Goal: Transaction & Acquisition: Purchase product/service

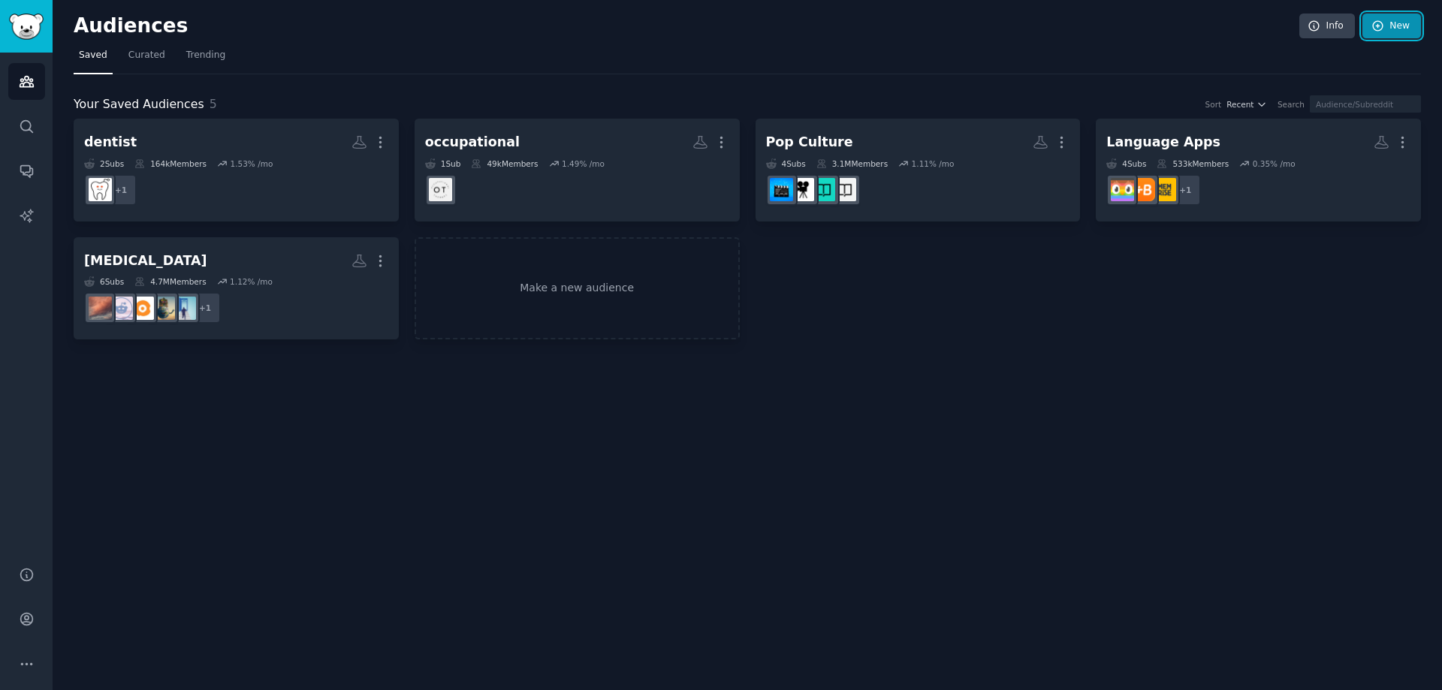
click at [1385, 20] on icon at bounding box center [1379, 27] width 14 height 14
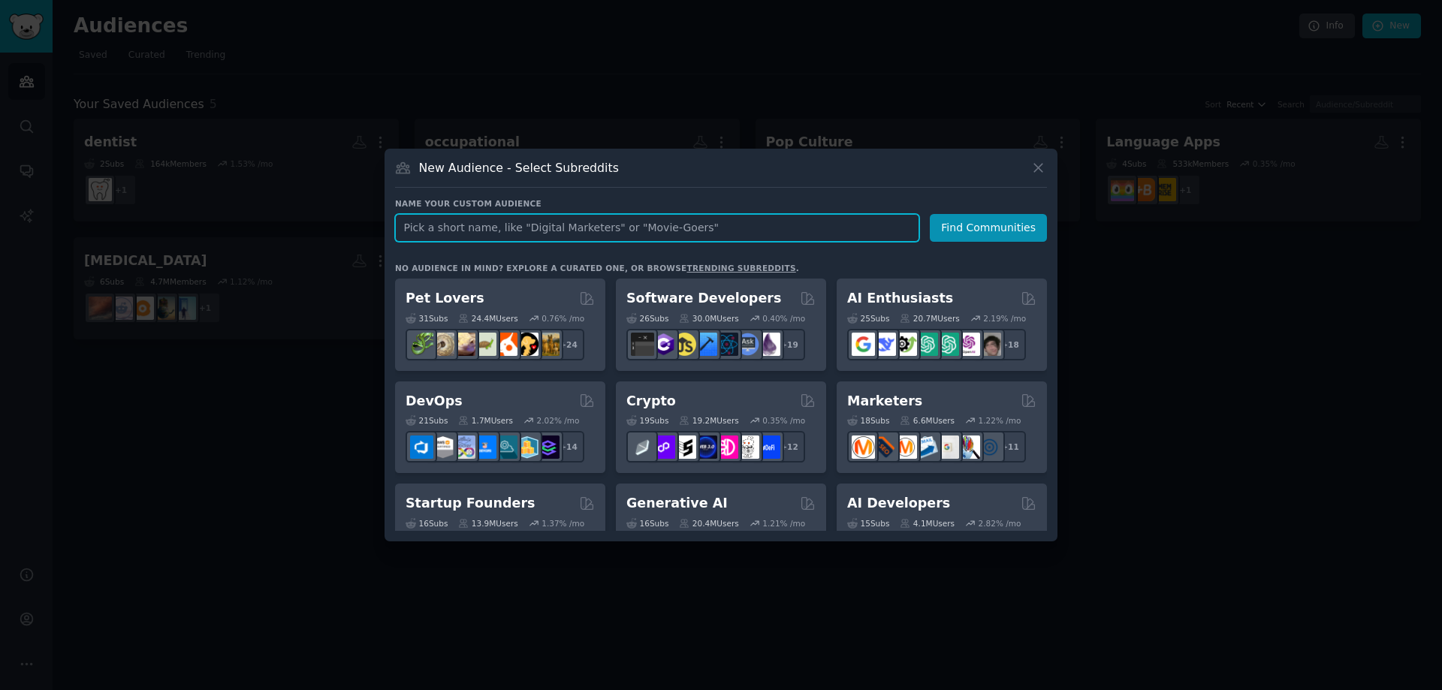
click at [577, 226] on input "text" at bounding box center [657, 228] width 524 height 28
type input "teachers"
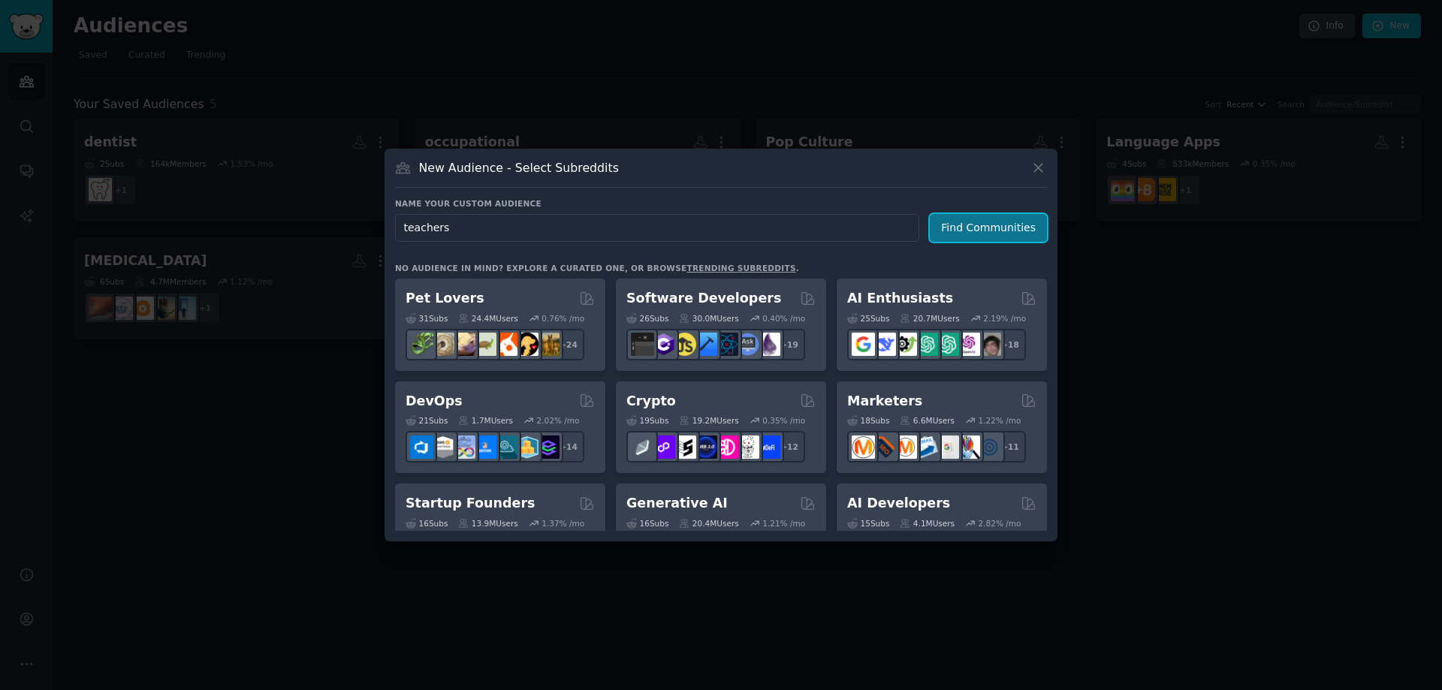
click at [978, 224] on button "Find Communities" at bounding box center [988, 228] width 117 height 28
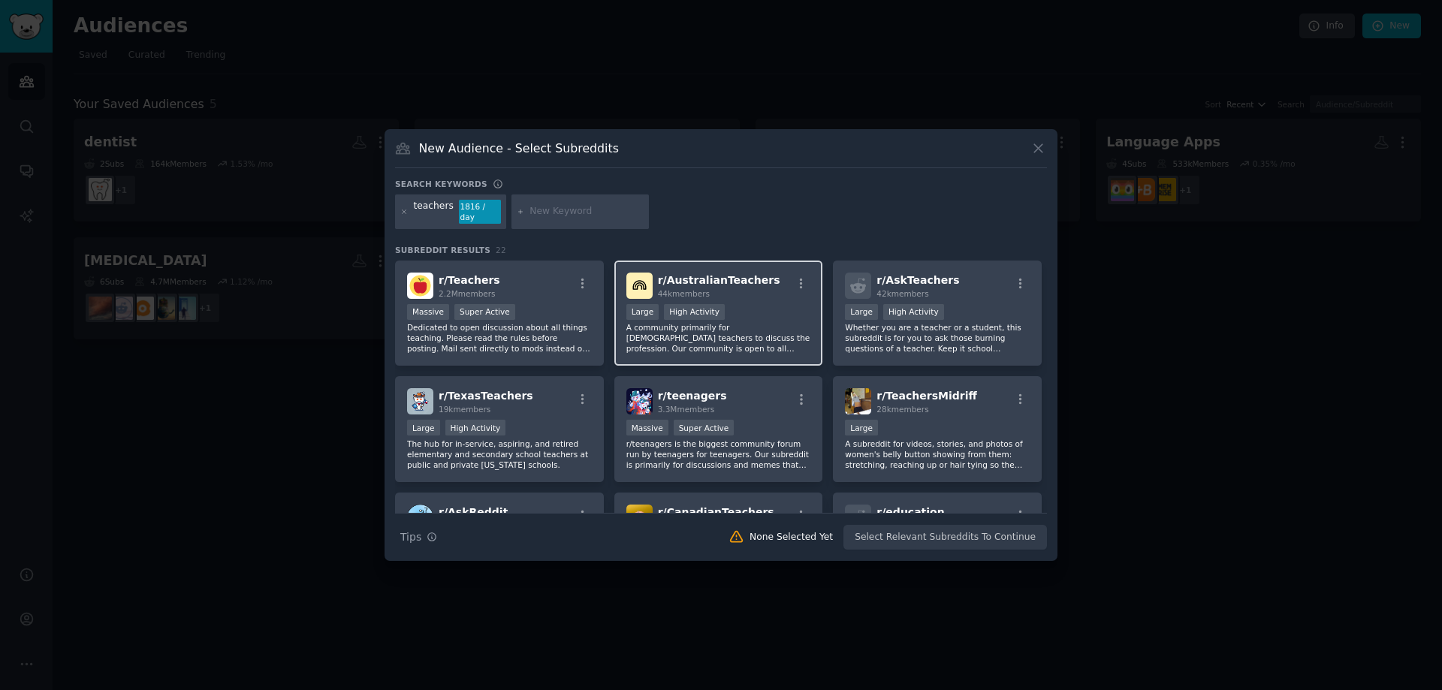
click at [751, 307] on div ">= 80th percentile for submissions / day Large High Activity" at bounding box center [719, 313] width 185 height 19
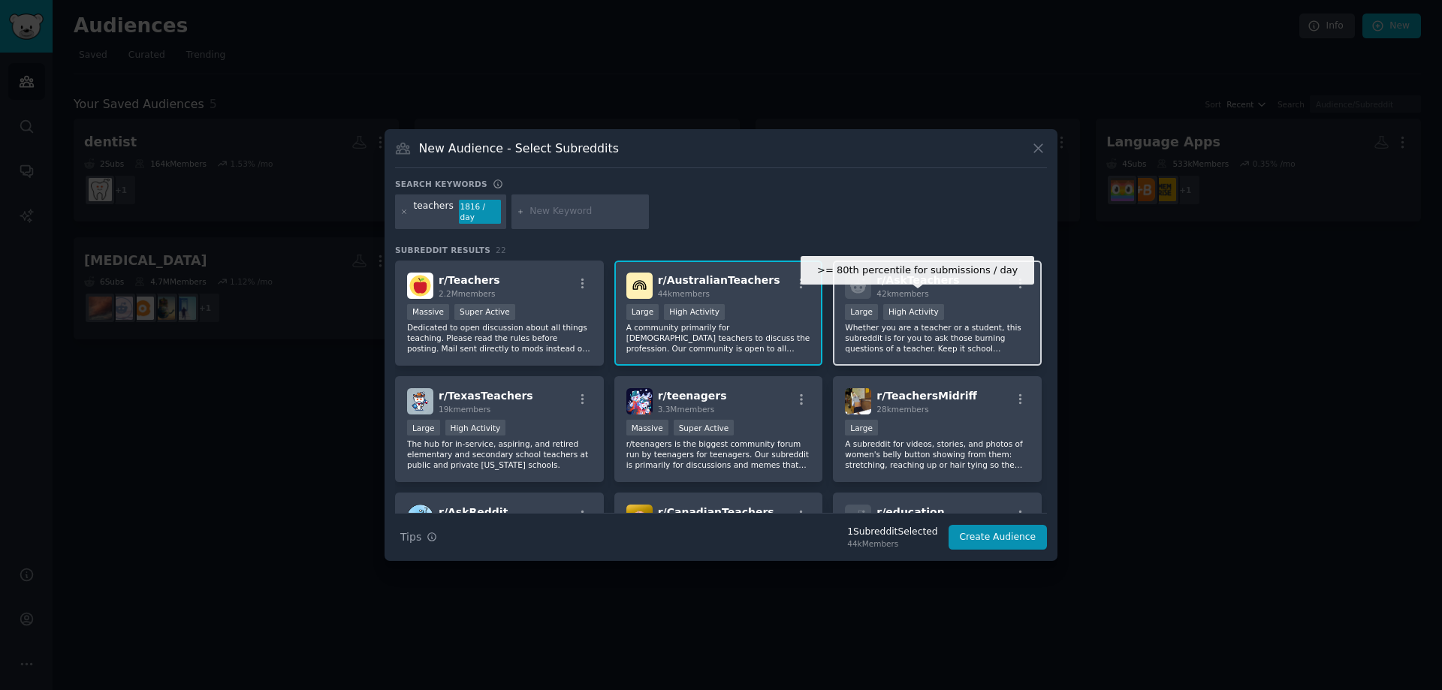
click at [883, 309] on div "High Activity" at bounding box center [913, 312] width 61 height 16
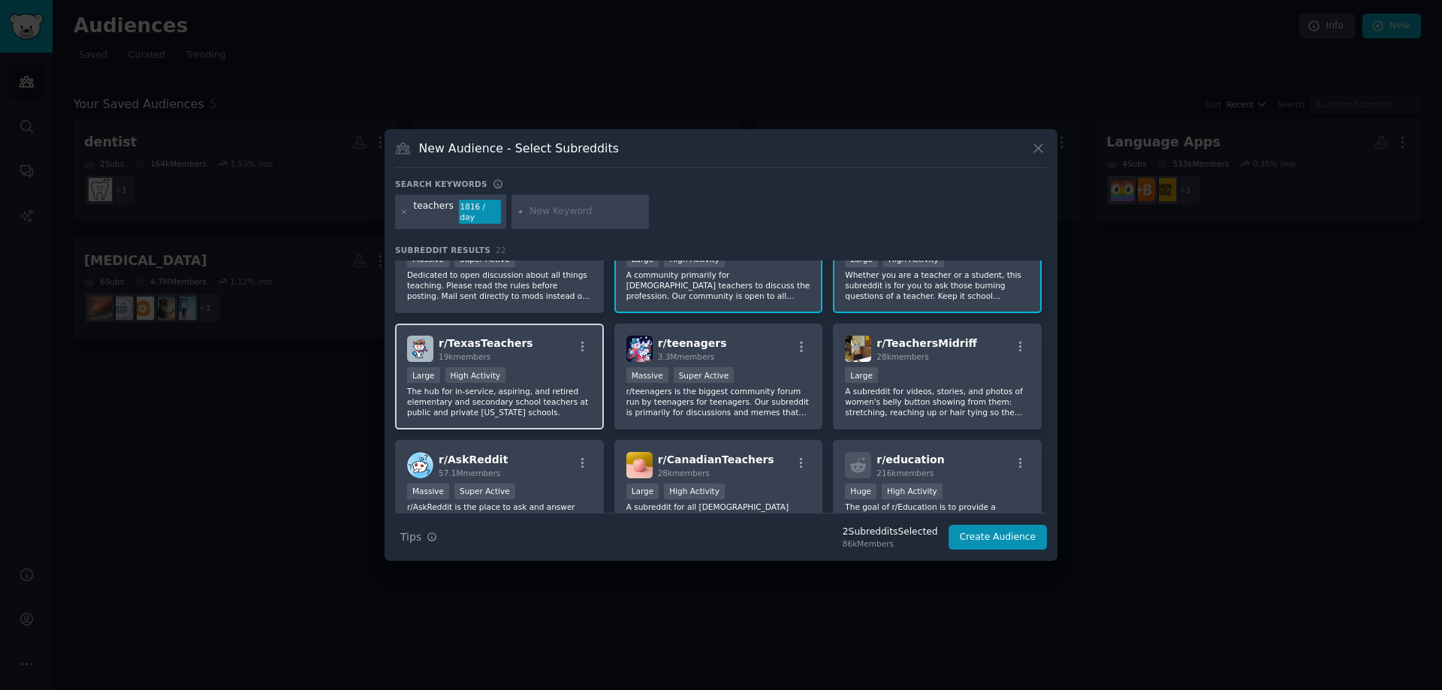
scroll to position [75, 0]
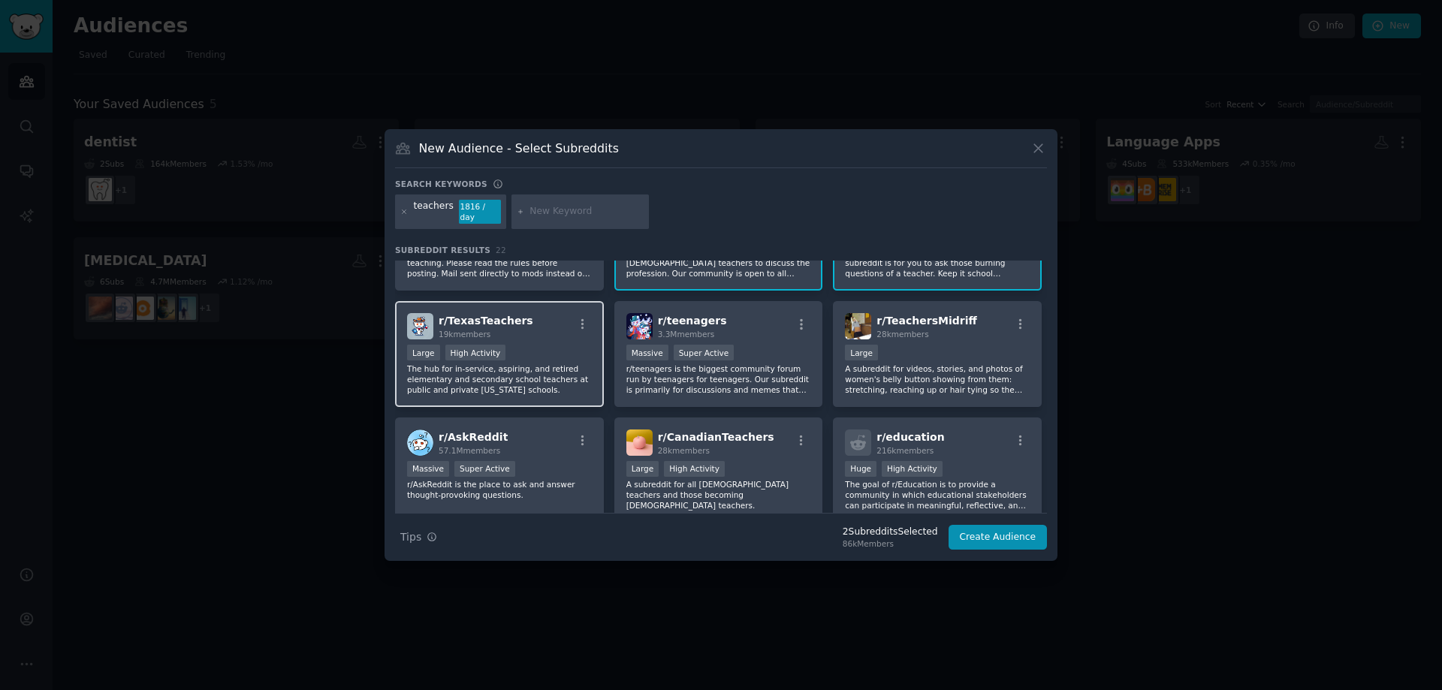
click at [543, 345] on div "Large High Activity" at bounding box center [499, 354] width 185 height 19
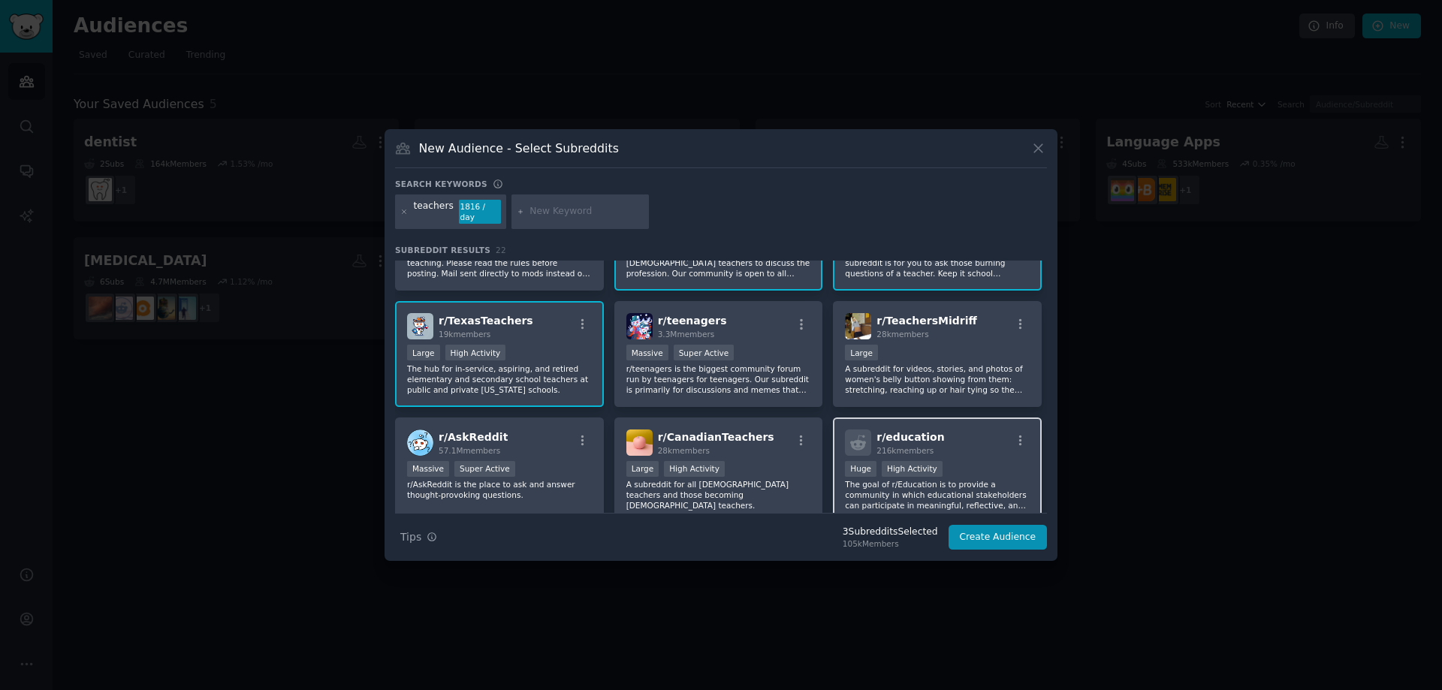
scroll to position [150, 0]
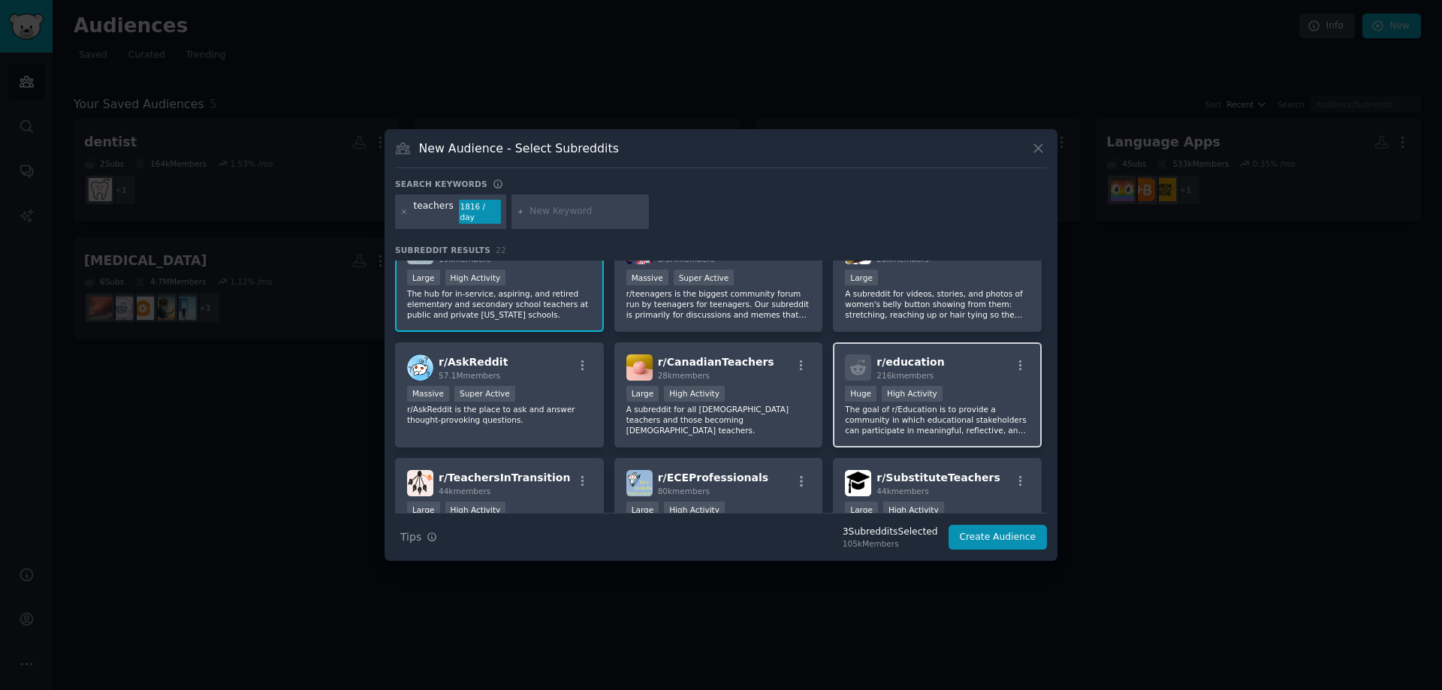
click at [962, 386] on div "Huge High Activity" at bounding box center [937, 395] width 185 height 19
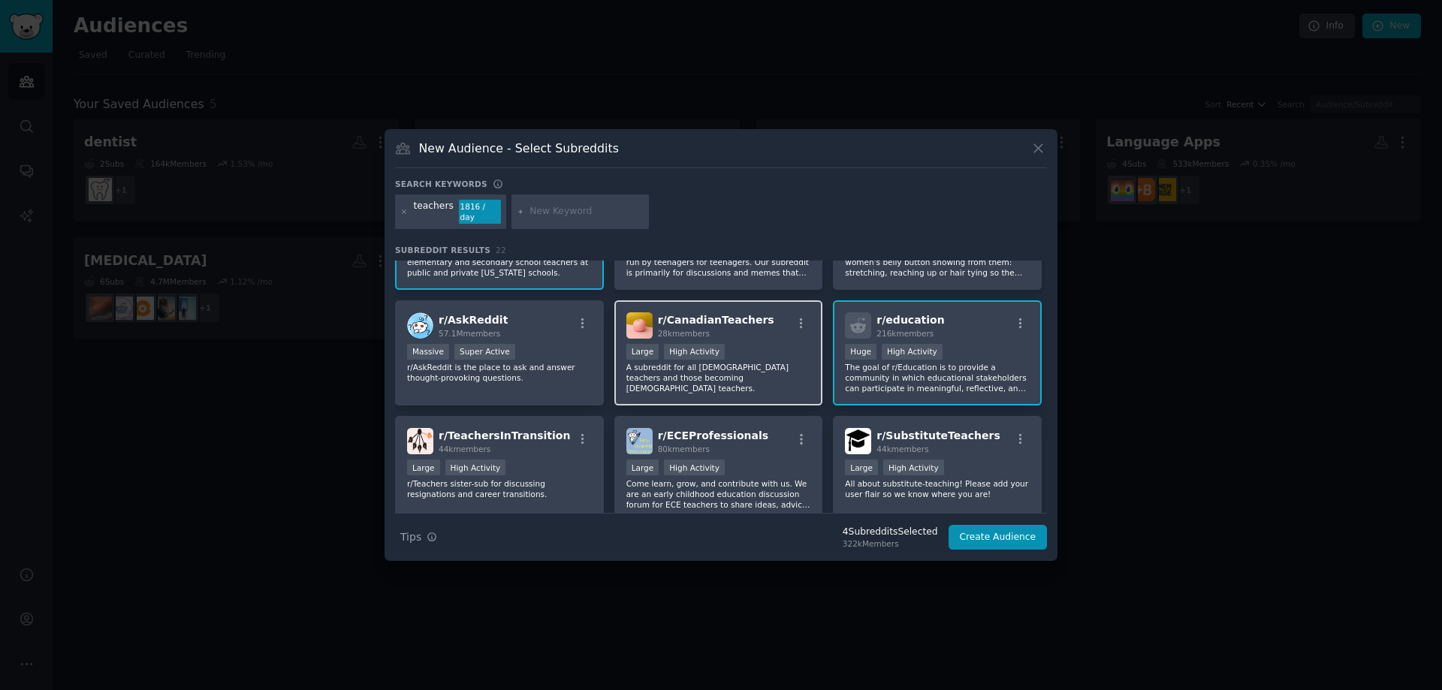
scroll to position [225, 0]
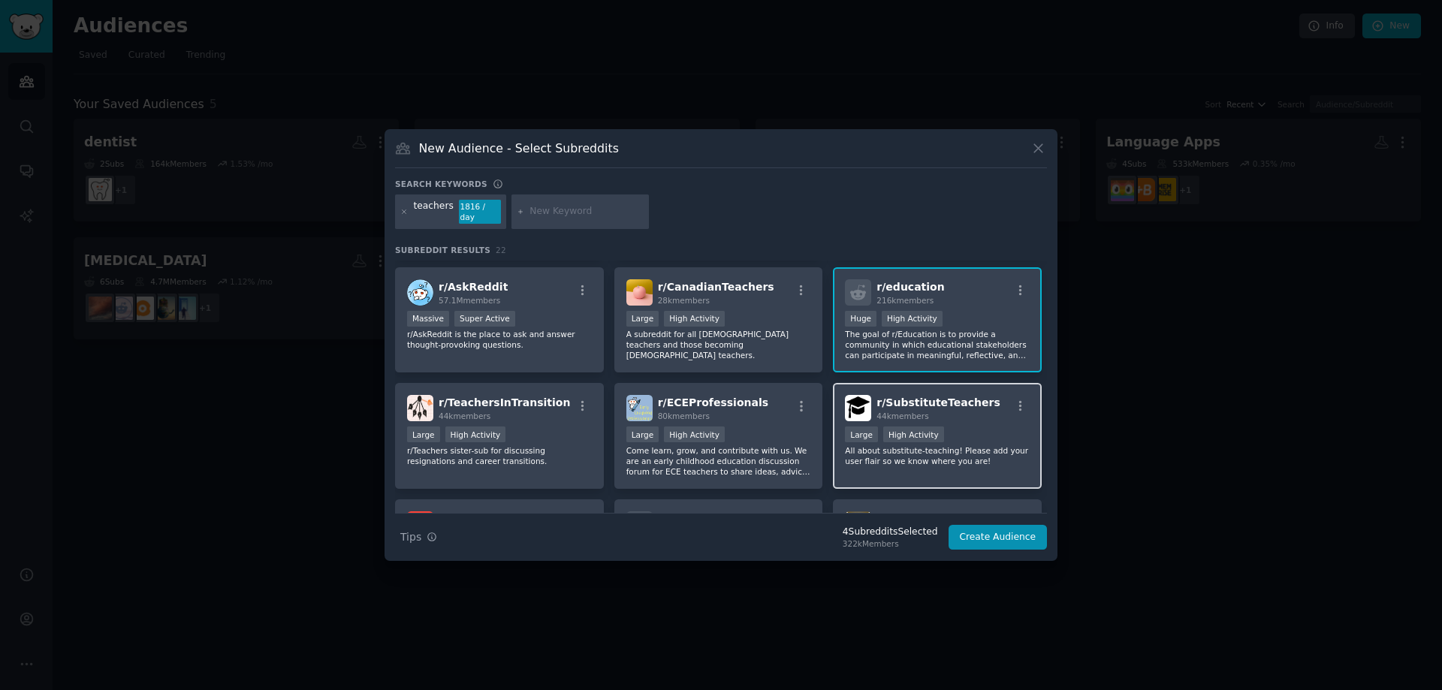
click at [898, 416] on span "44k members" at bounding box center [903, 416] width 52 height 9
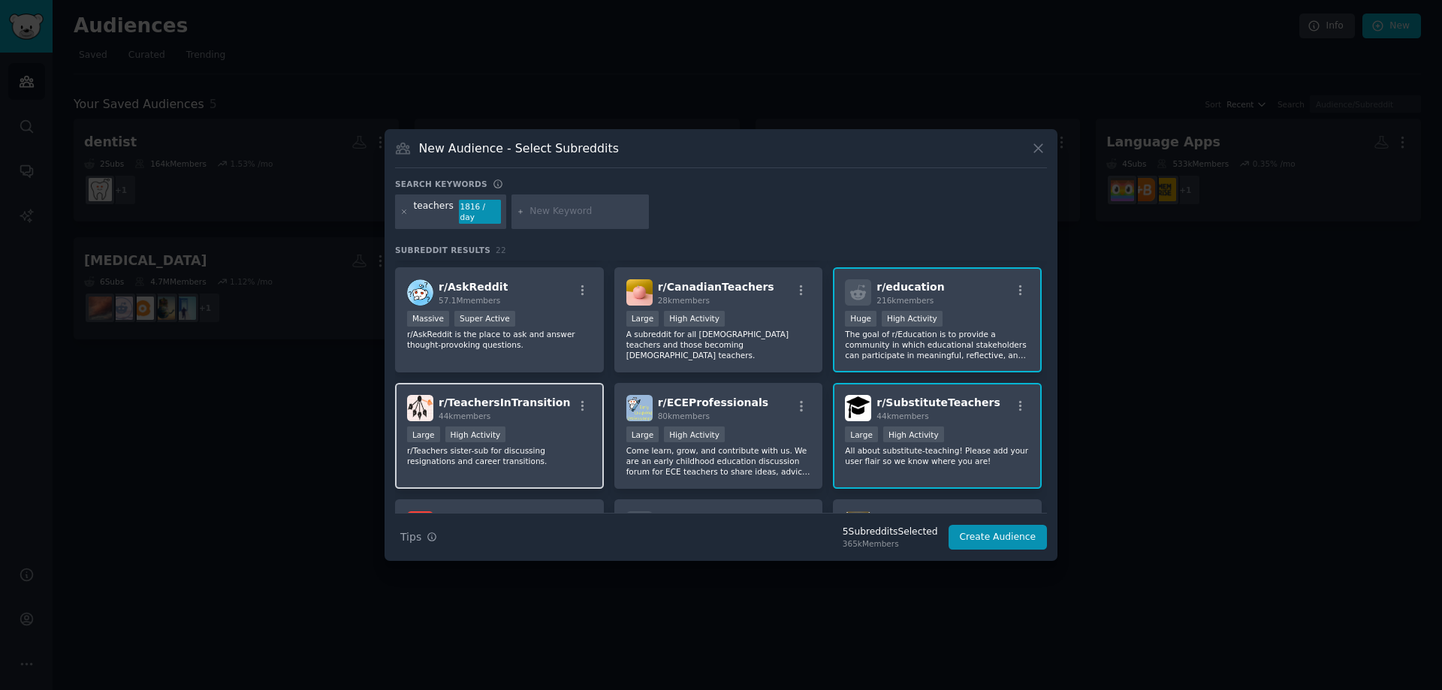
click at [499, 419] on div "r/ TeachersInTransition 44k members Large High Activity r/Teachers sister-sub f…" at bounding box center [499, 436] width 209 height 106
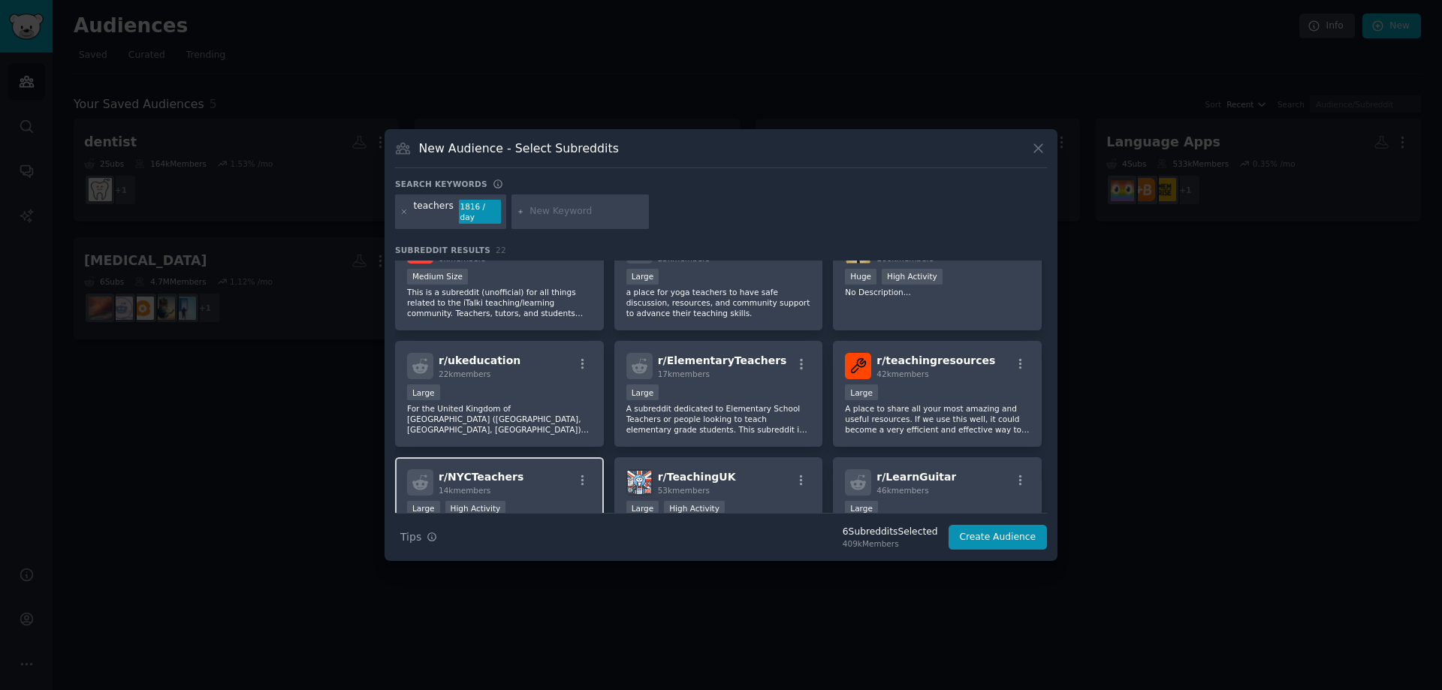
scroll to position [526, 0]
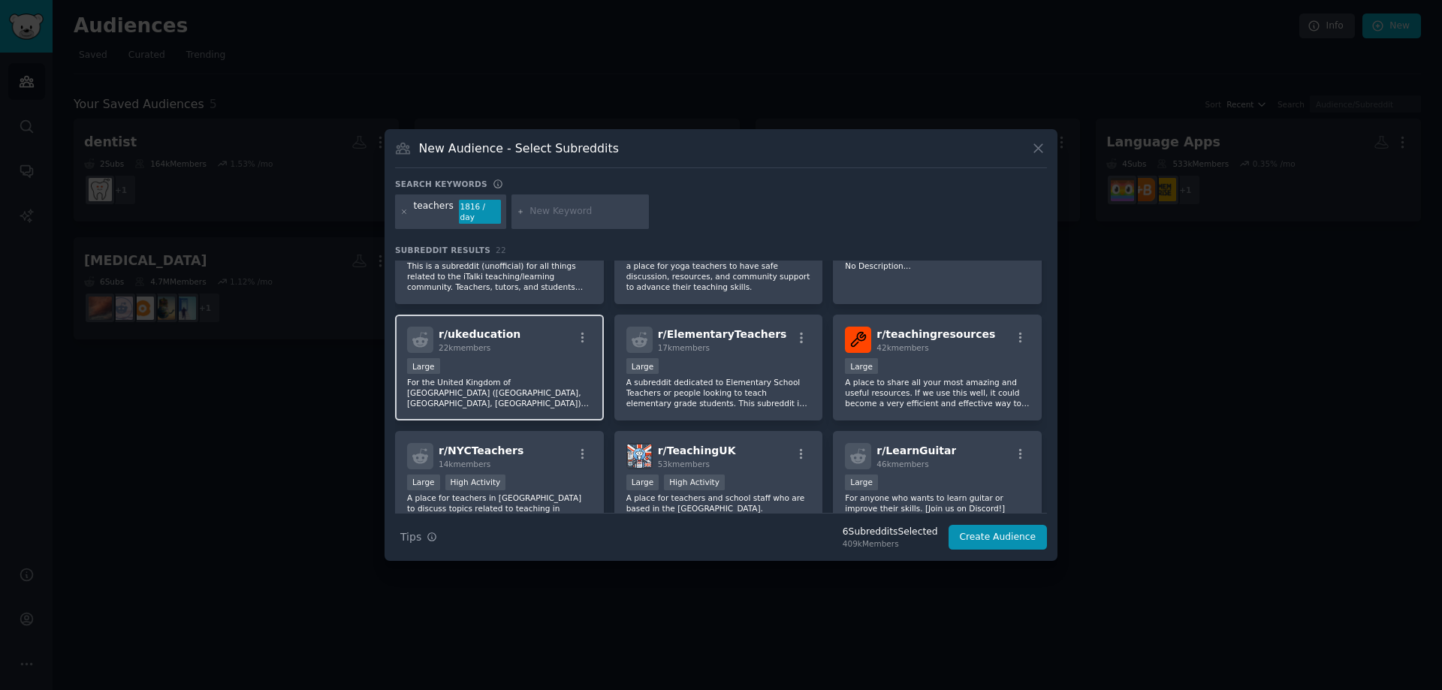
click at [474, 408] on div "r/ ukeducation 22k members Large For the United Kingdom of [GEOGRAPHIC_DATA] ([…" at bounding box center [499, 368] width 209 height 106
click at [486, 393] on p "For the United Kingdom of [GEOGRAPHIC_DATA] ([GEOGRAPHIC_DATA], [GEOGRAPHIC_DAT…" at bounding box center [499, 393] width 185 height 32
click at [994, 527] on button "Create Audience" at bounding box center [998, 538] width 99 height 26
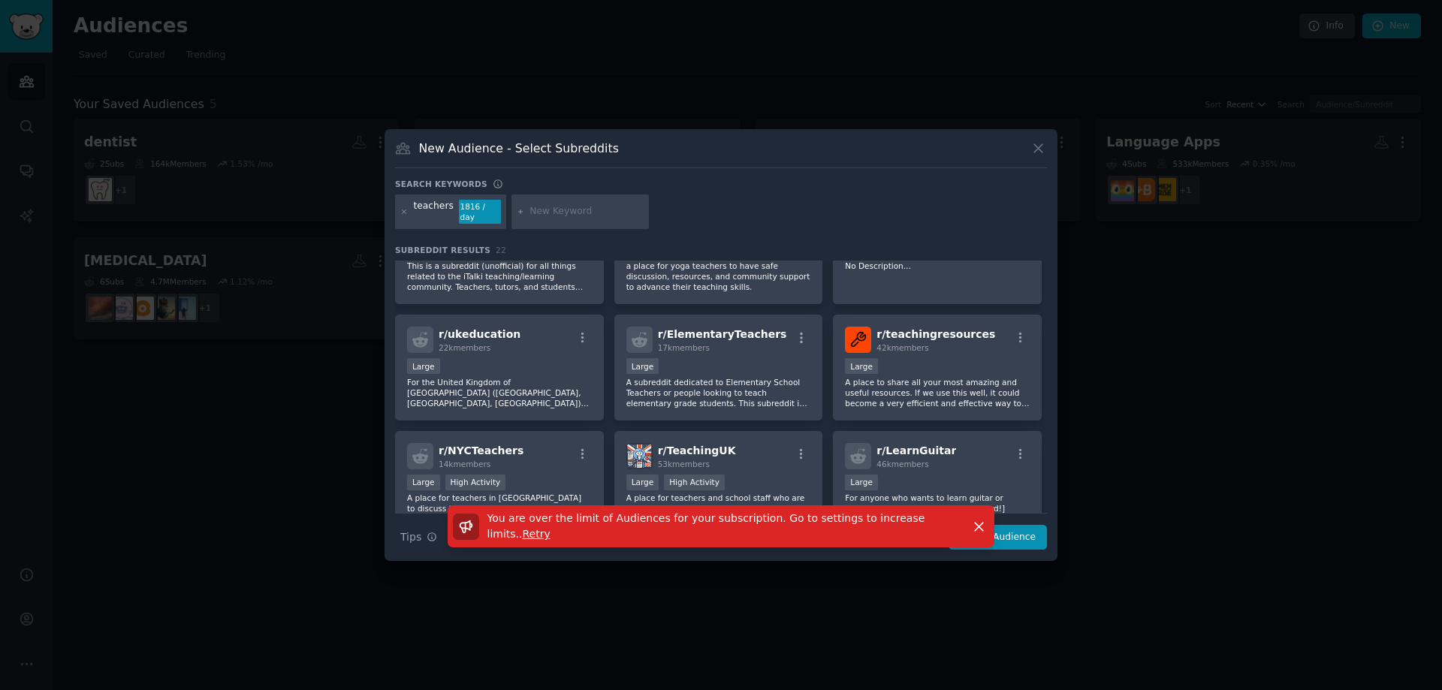
click at [551, 528] on span "Retry" at bounding box center [537, 534] width 28 height 12
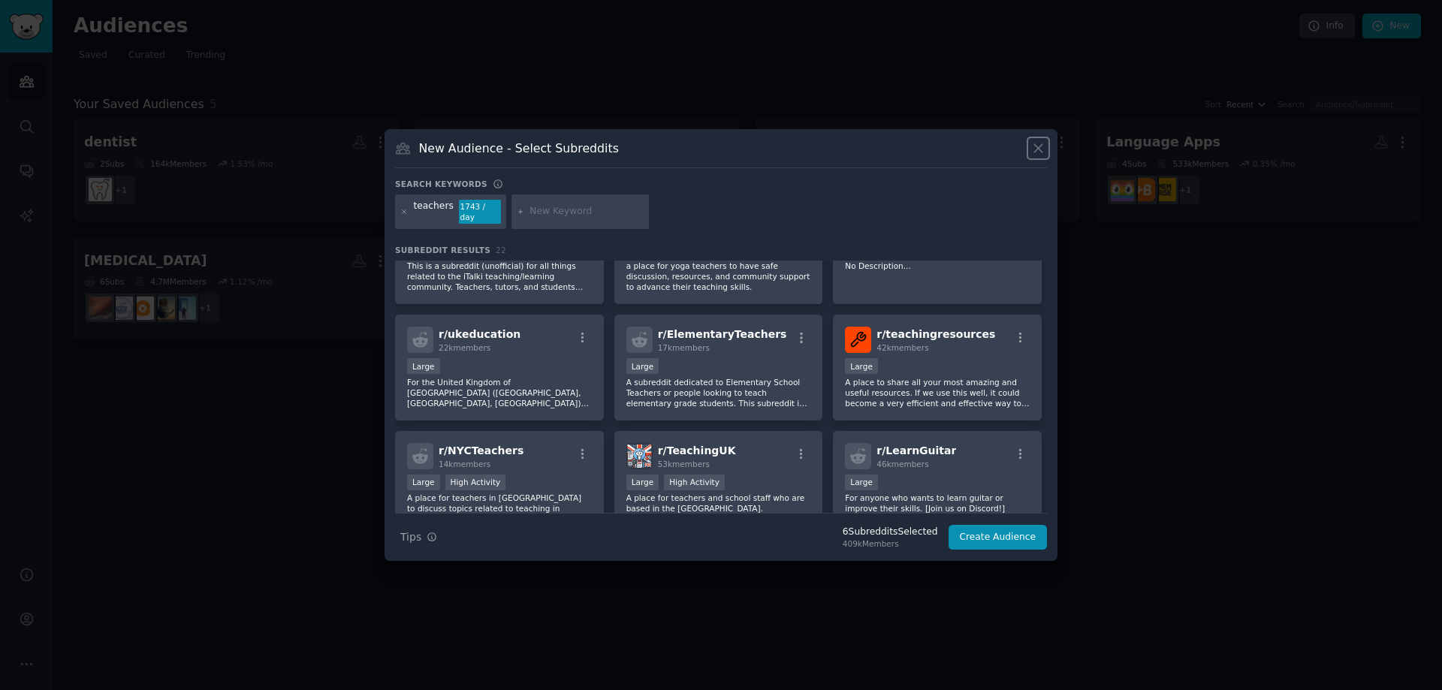
click at [1037, 153] on icon at bounding box center [1038, 149] width 8 height 8
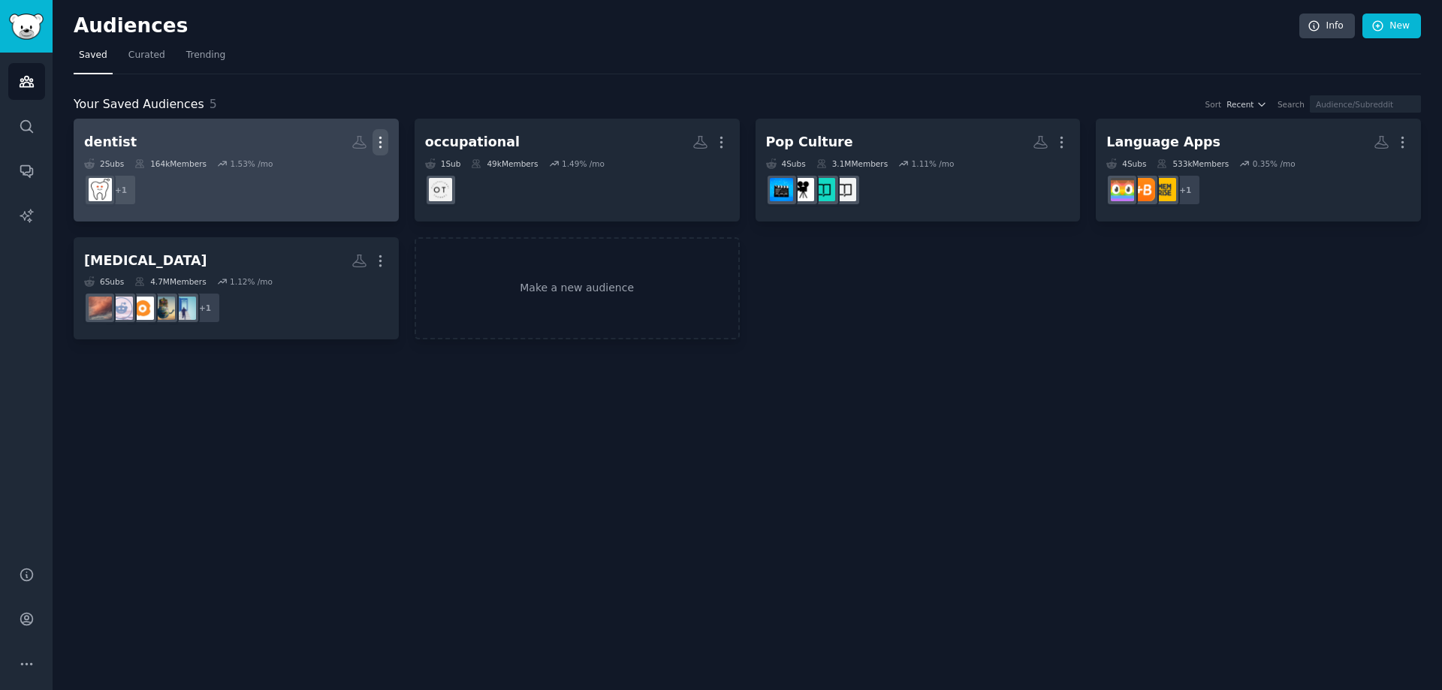
click at [374, 147] on icon "button" at bounding box center [381, 142] width 16 height 16
click at [337, 177] on p "Delete" at bounding box center [339, 174] width 35 height 16
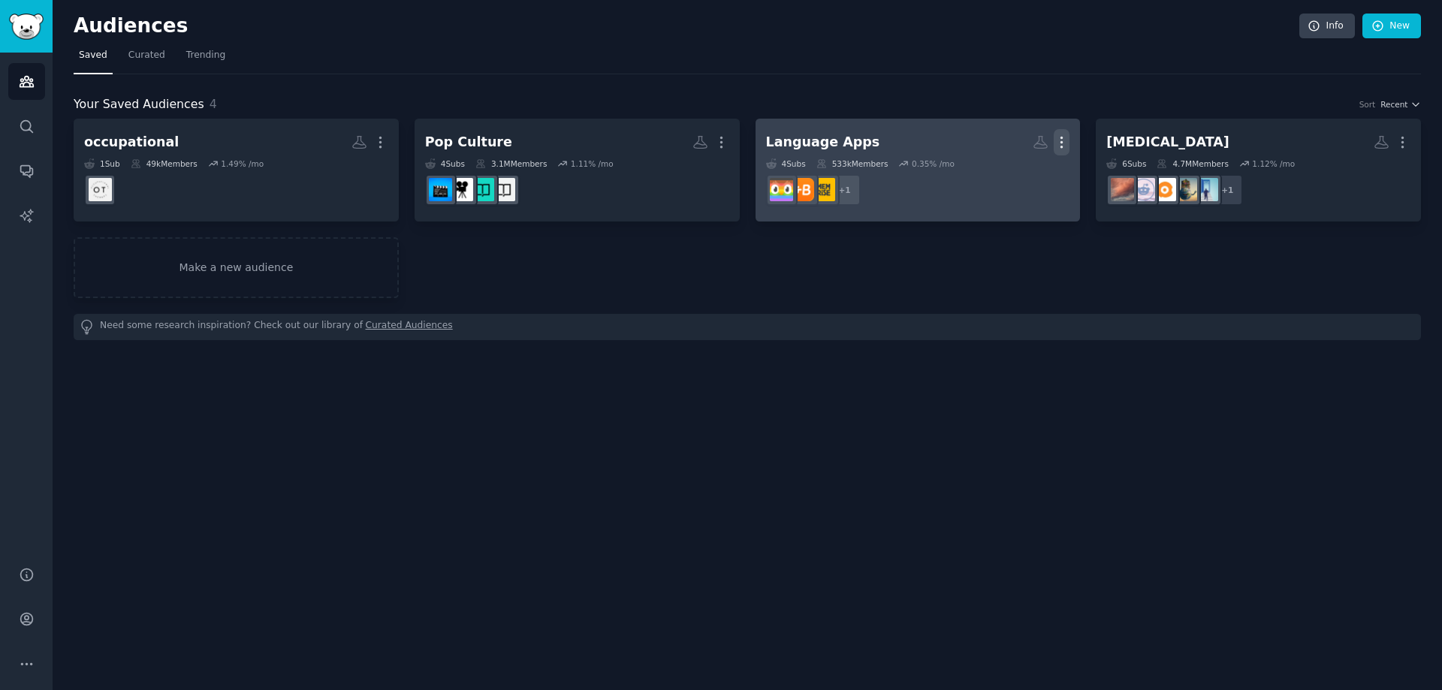
click at [1056, 143] on icon "button" at bounding box center [1062, 142] width 16 height 16
click at [1020, 183] on div "Delete" at bounding box center [1010, 175] width 71 height 32
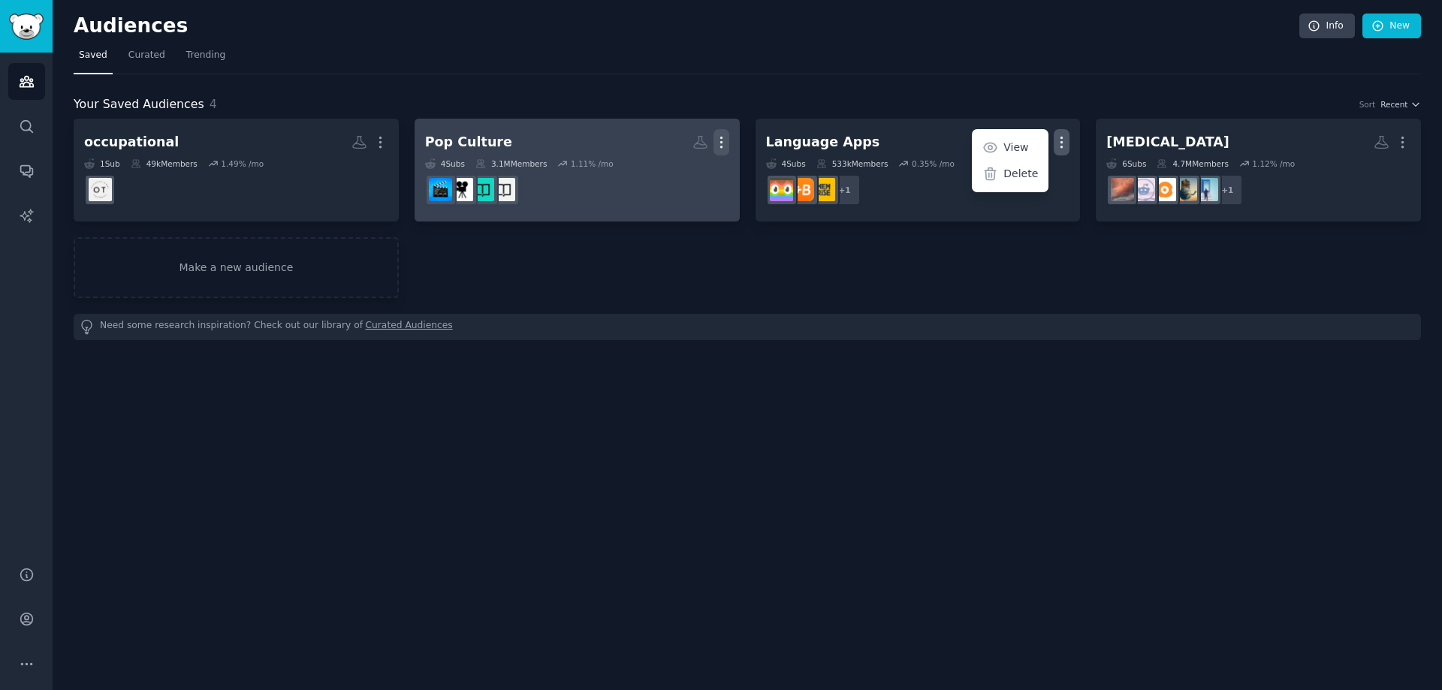
click at [718, 142] on icon "button" at bounding box center [722, 142] width 16 height 16
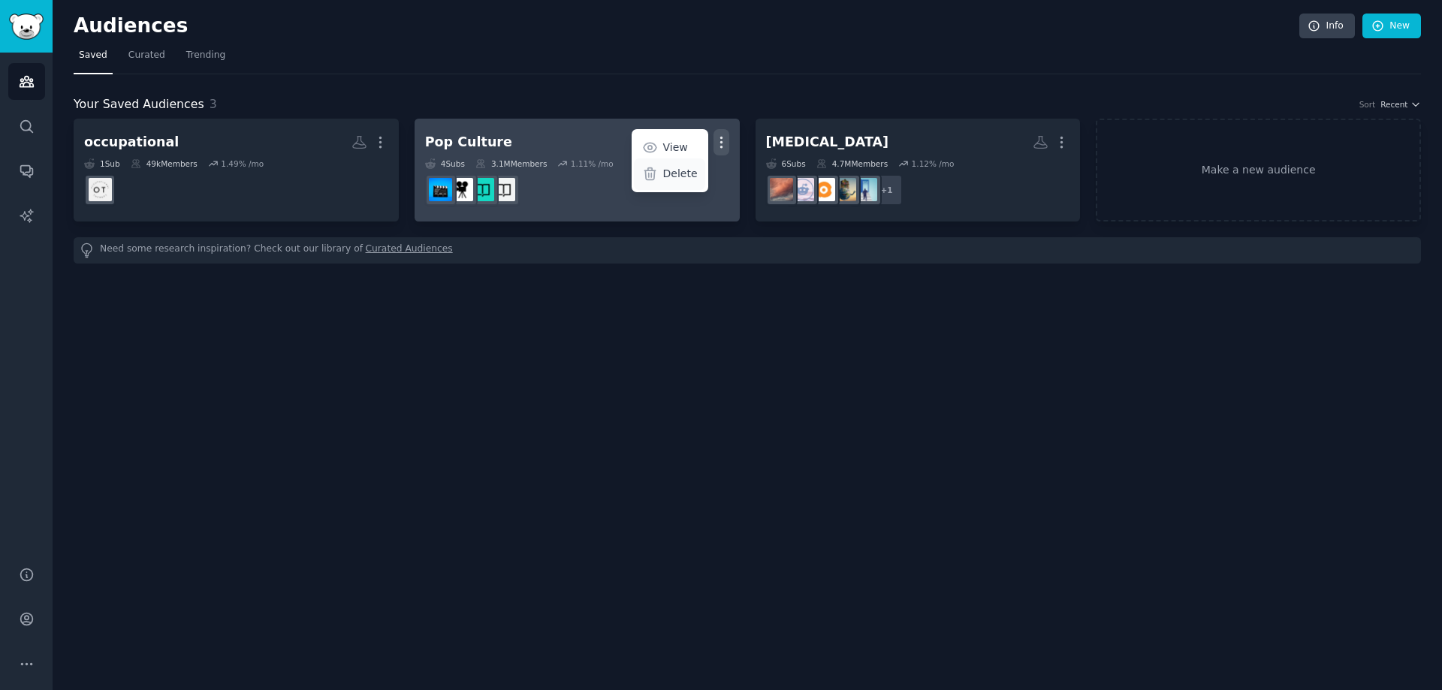
click at [648, 174] on icon at bounding box center [650, 174] width 16 height 16
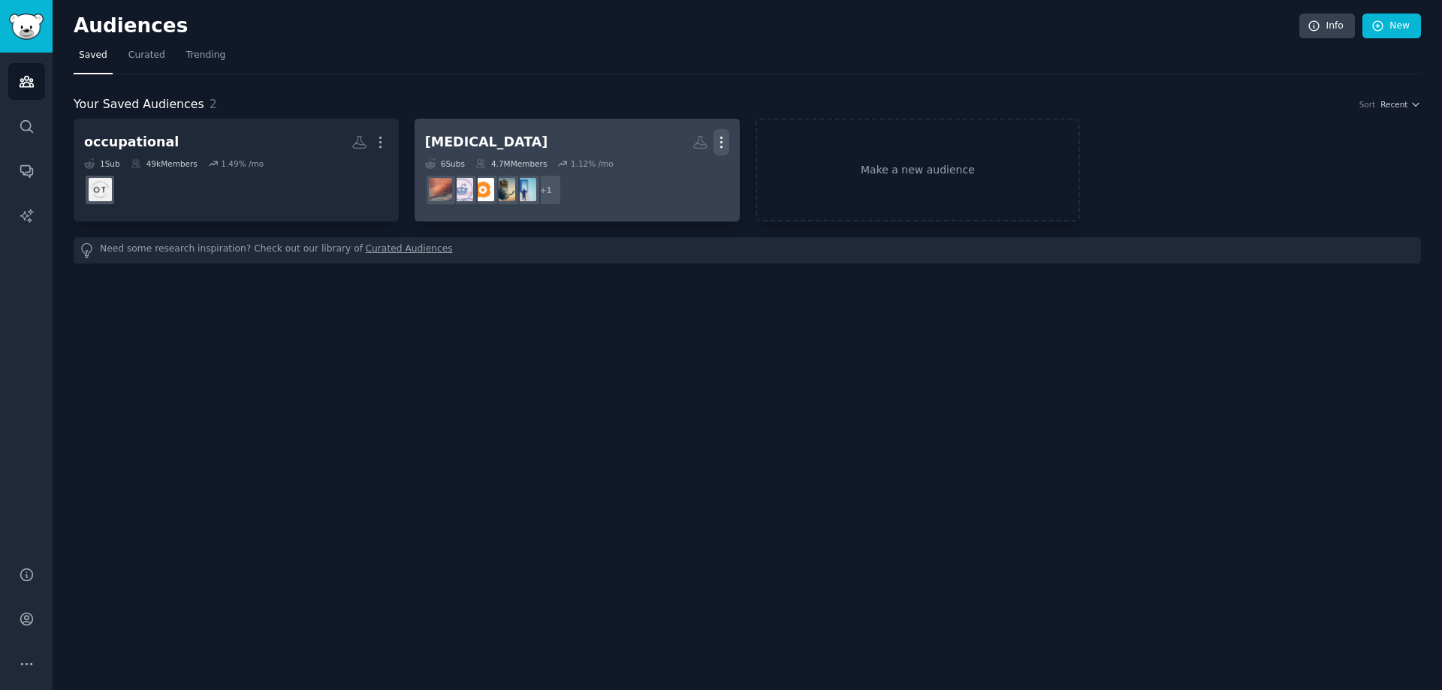
click at [721, 143] on icon "button" at bounding box center [721, 142] width 2 height 11
click at [679, 174] on p "Delete" at bounding box center [680, 174] width 35 height 16
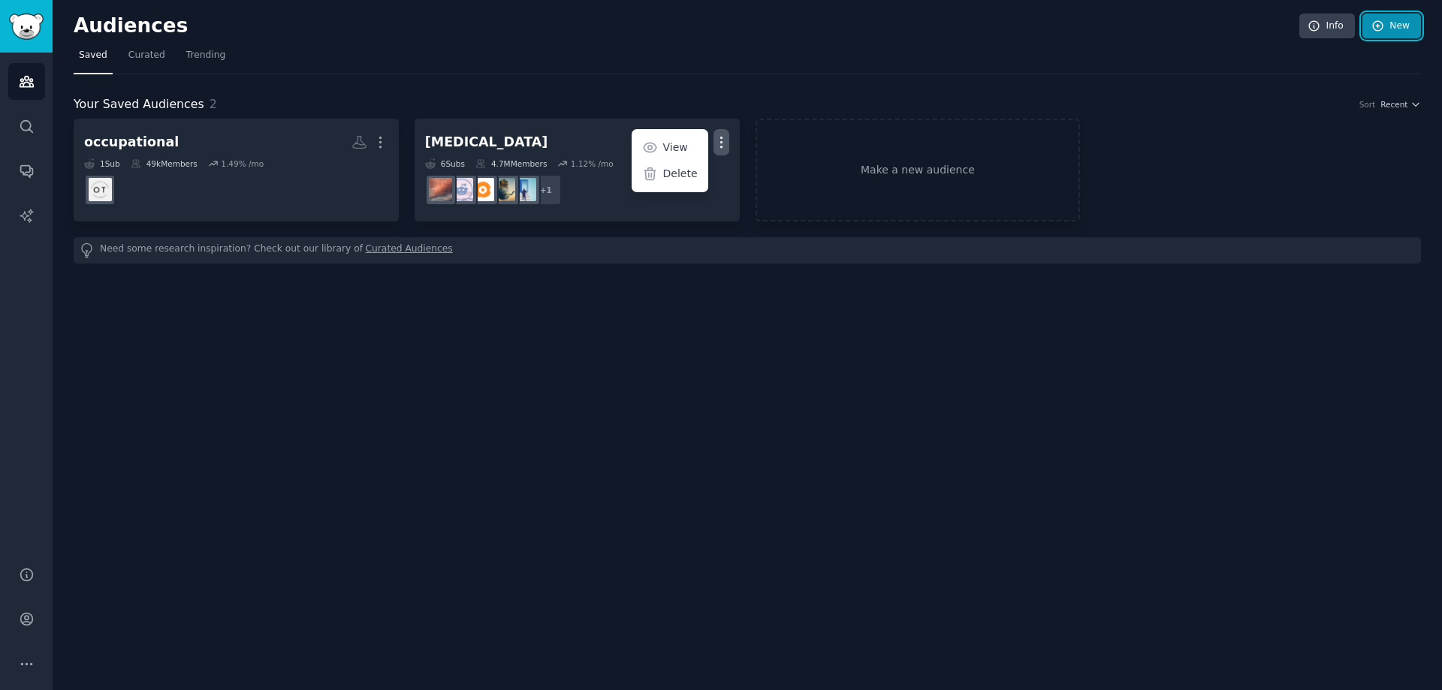
click at [1390, 27] on link "New" at bounding box center [1392, 27] width 59 height 26
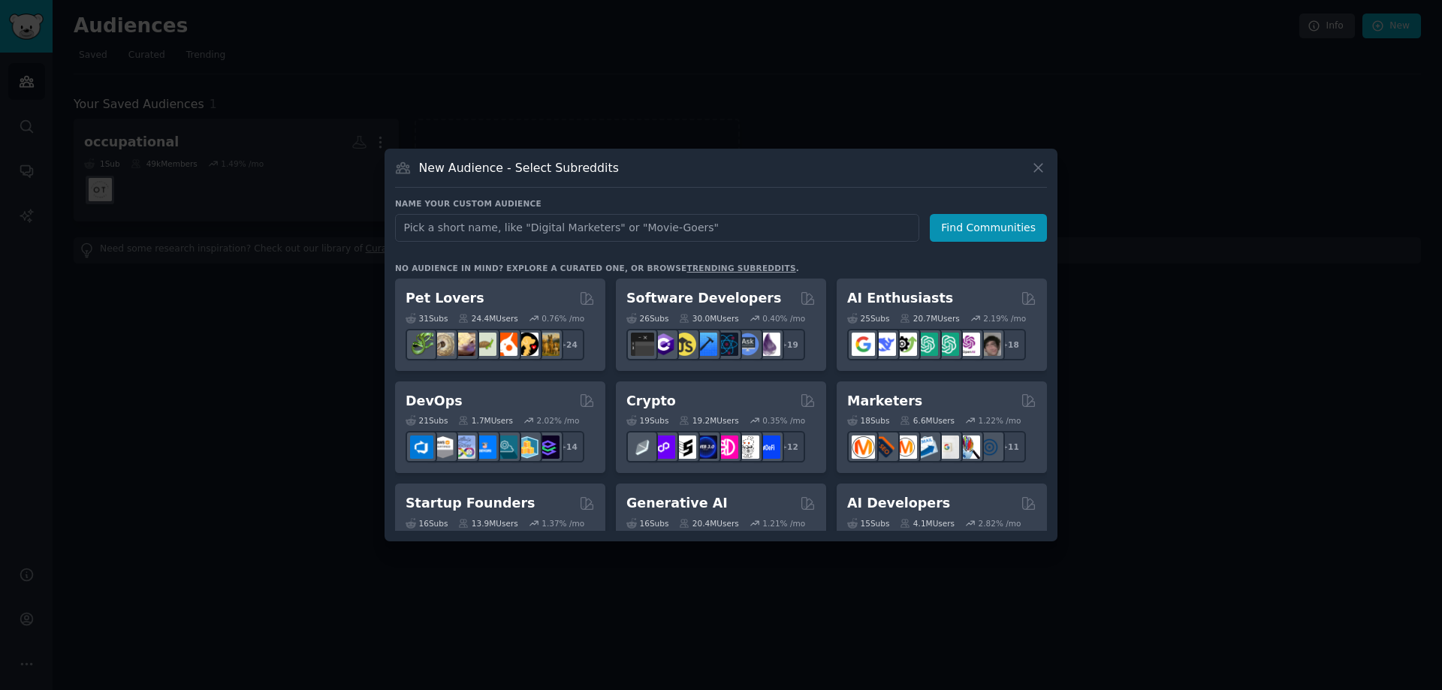
click at [682, 225] on input "text" at bounding box center [657, 228] width 524 height 28
type input "teachers"
click at [975, 234] on button "Find Communities" at bounding box center [988, 228] width 117 height 28
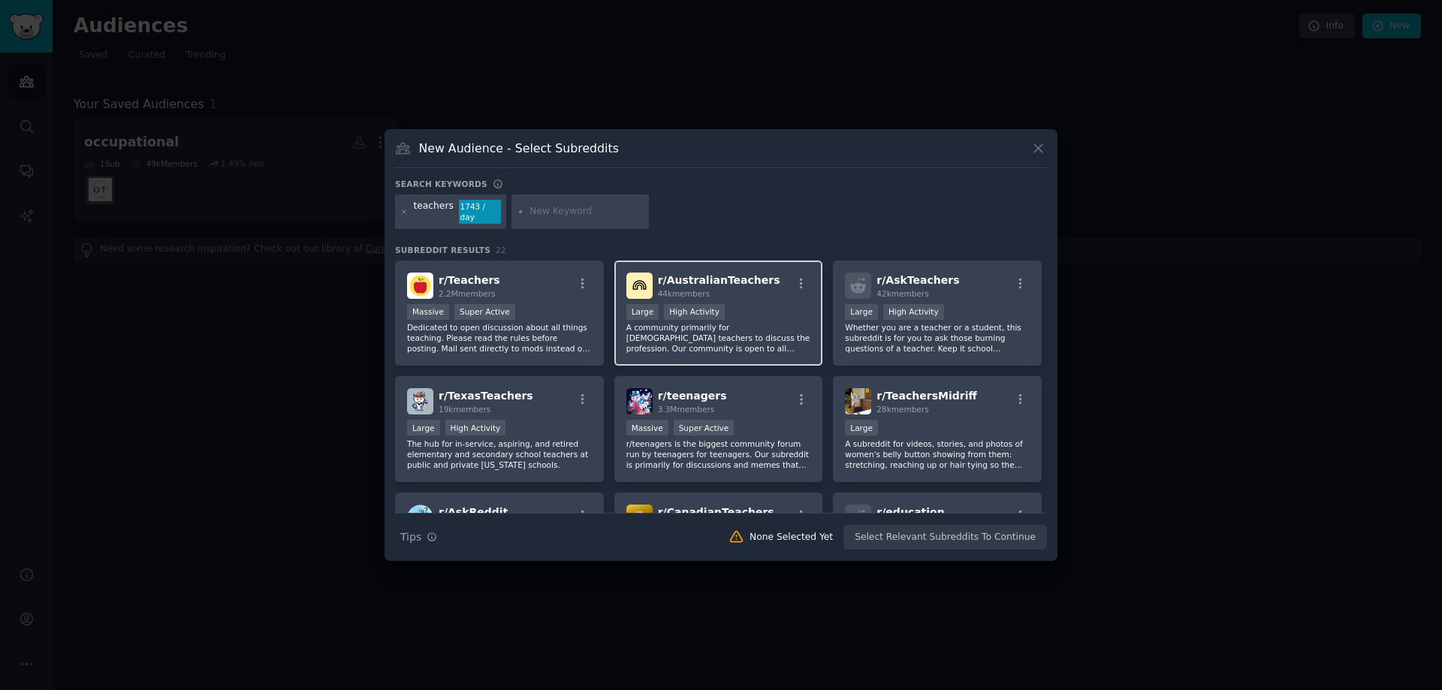
click at [734, 295] on div "r/ AustralianTeachers 44k members Large High Activity A community primarily for…" at bounding box center [719, 314] width 209 height 106
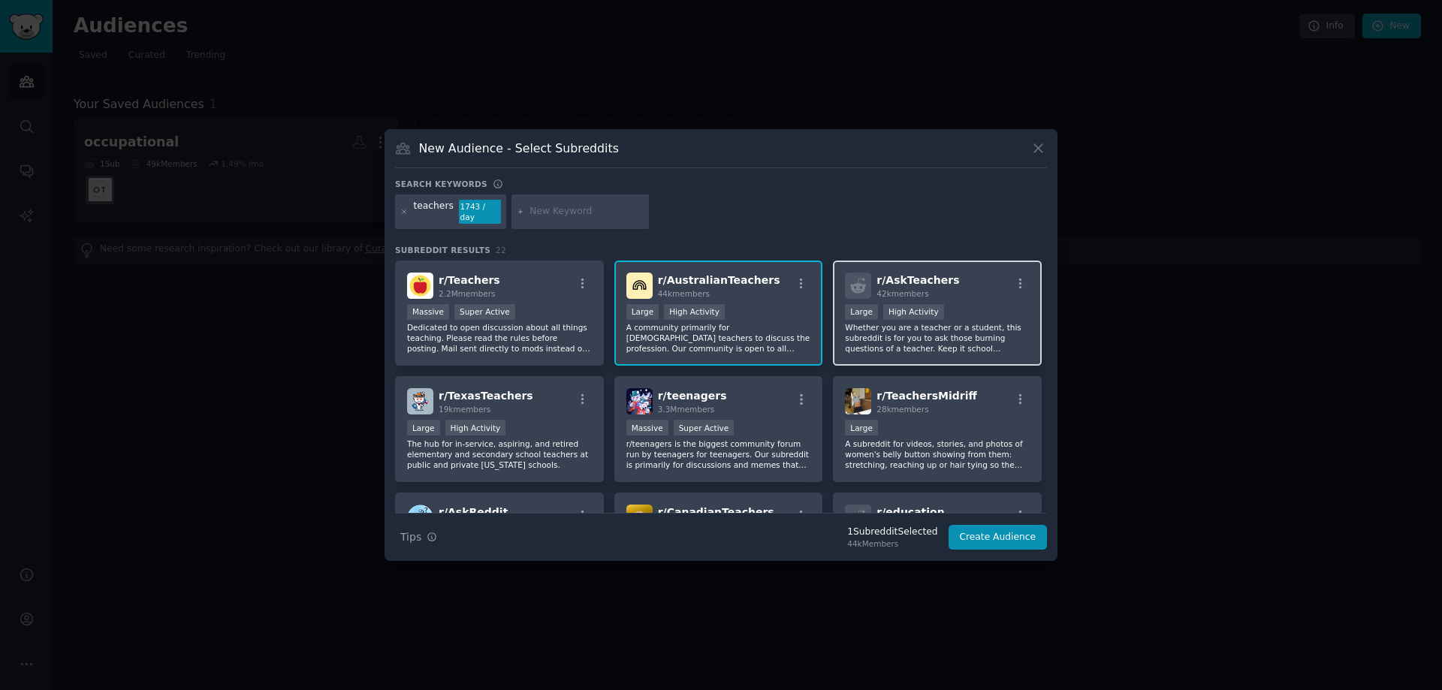
click at [895, 336] on p "Whether you are a teacher or a student, this subreddit is for you to ask those …" at bounding box center [937, 338] width 185 height 32
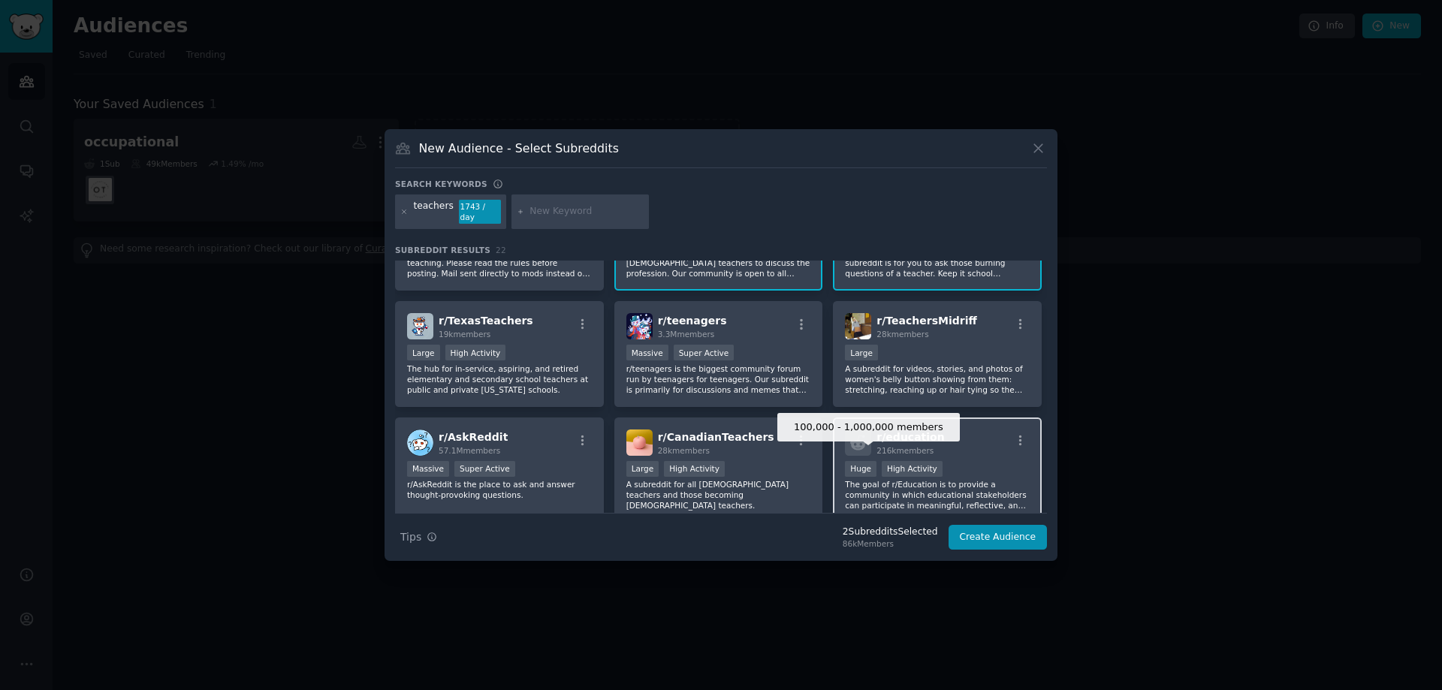
click at [869, 470] on div "Huge" at bounding box center [861, 469] width 32 height 16
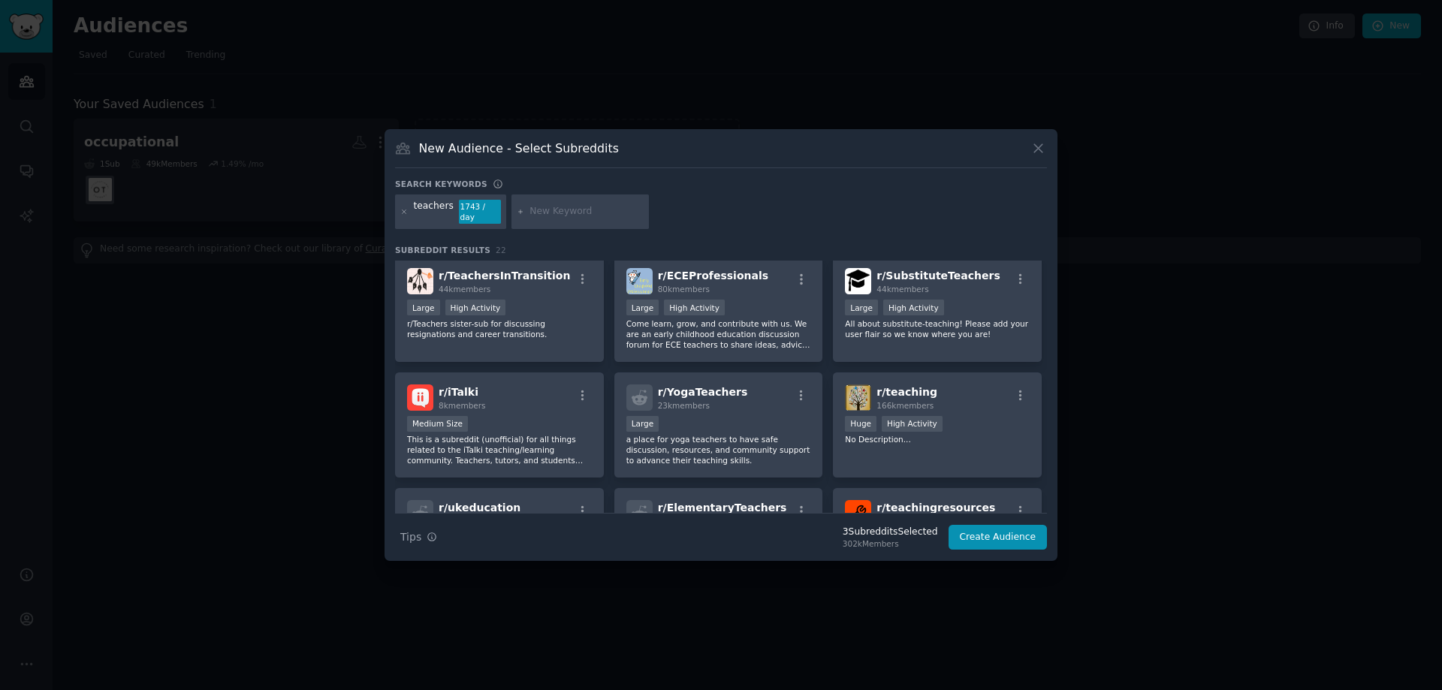
scroll to position [451, 0]
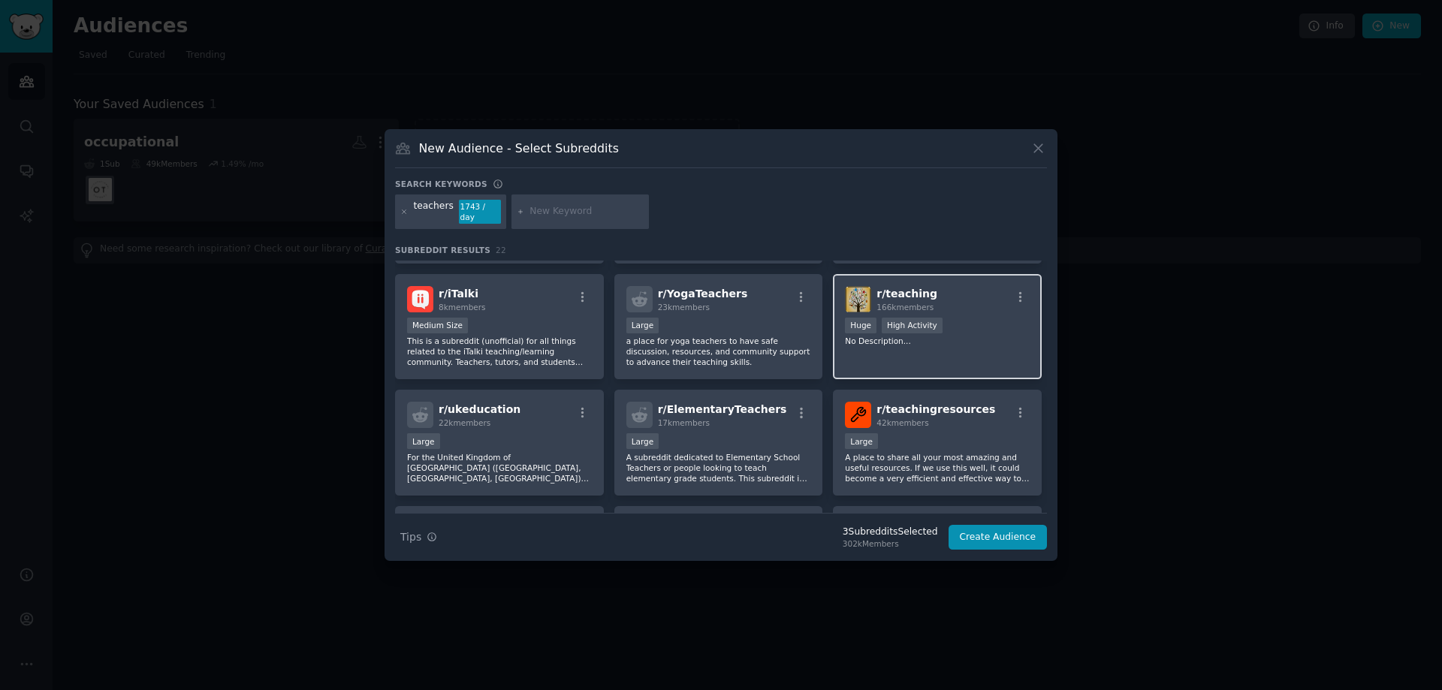
click at [866, 353] on div "r/ teaching 166k members Huge High Activity No Description..." at bounding box center [937, 327] width 209 height 106
click at [980, 530] on button "Create Audience" at bounding box center [998, 538] width 99 height 26
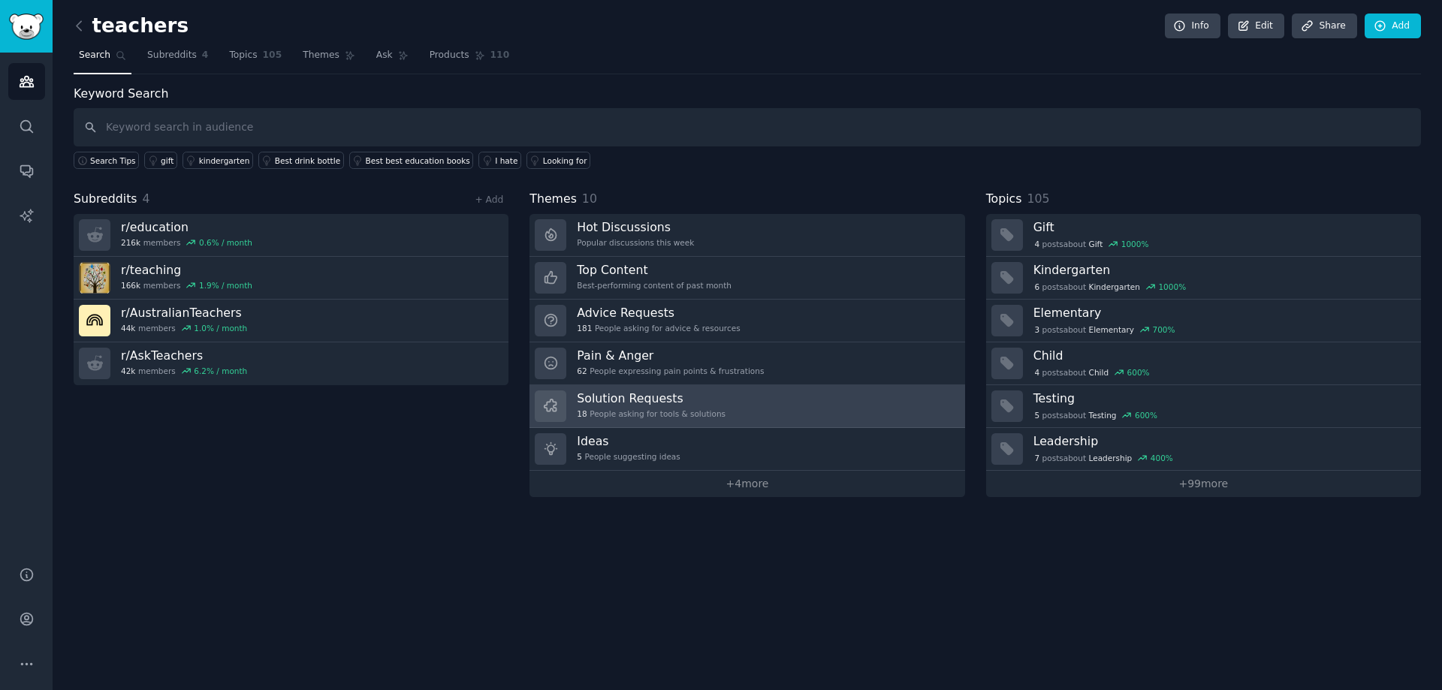
click at [642, 404] on h3 "Solution Requests" at bounding box center [651, 399] width 149 height 16
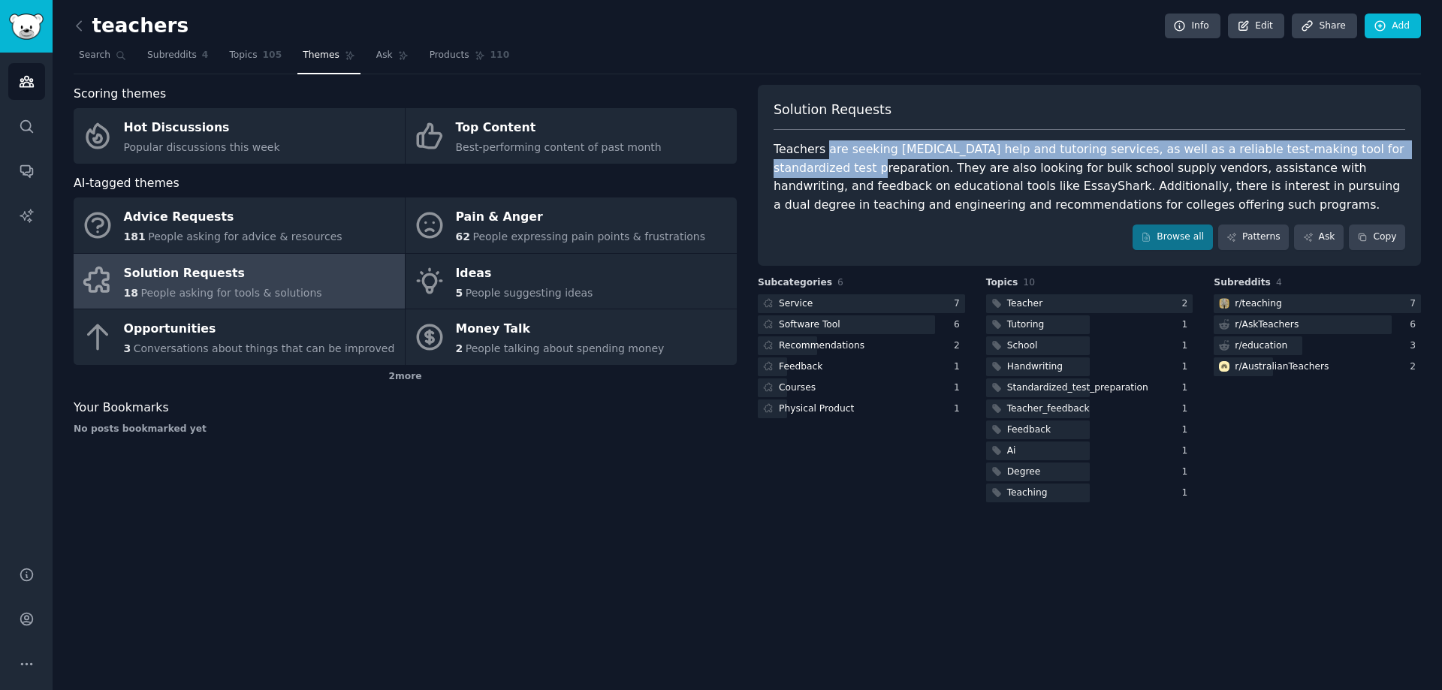
drag, startPoint x: 822, startPoint y: 151, endPoint x: 832, endPoint y: 172, distance: 23.2
click at [832, 172] on div "Teachers are seeking [MEDICAL_DATA] help and tutoring services, as well as a re…" at bounding box center [1090, 177] width 632 height 74
drag, startPoint x: 833, startPoint y: 171, endPoint x: 1068, endPoint y: 149, distance: 235.4
click at [1068, 149] on div "Teachers are seeking [MEDICAL_DATA] help and tutoring services, as well as a re…" at bounding box center [1090, 177] width 632 height 74
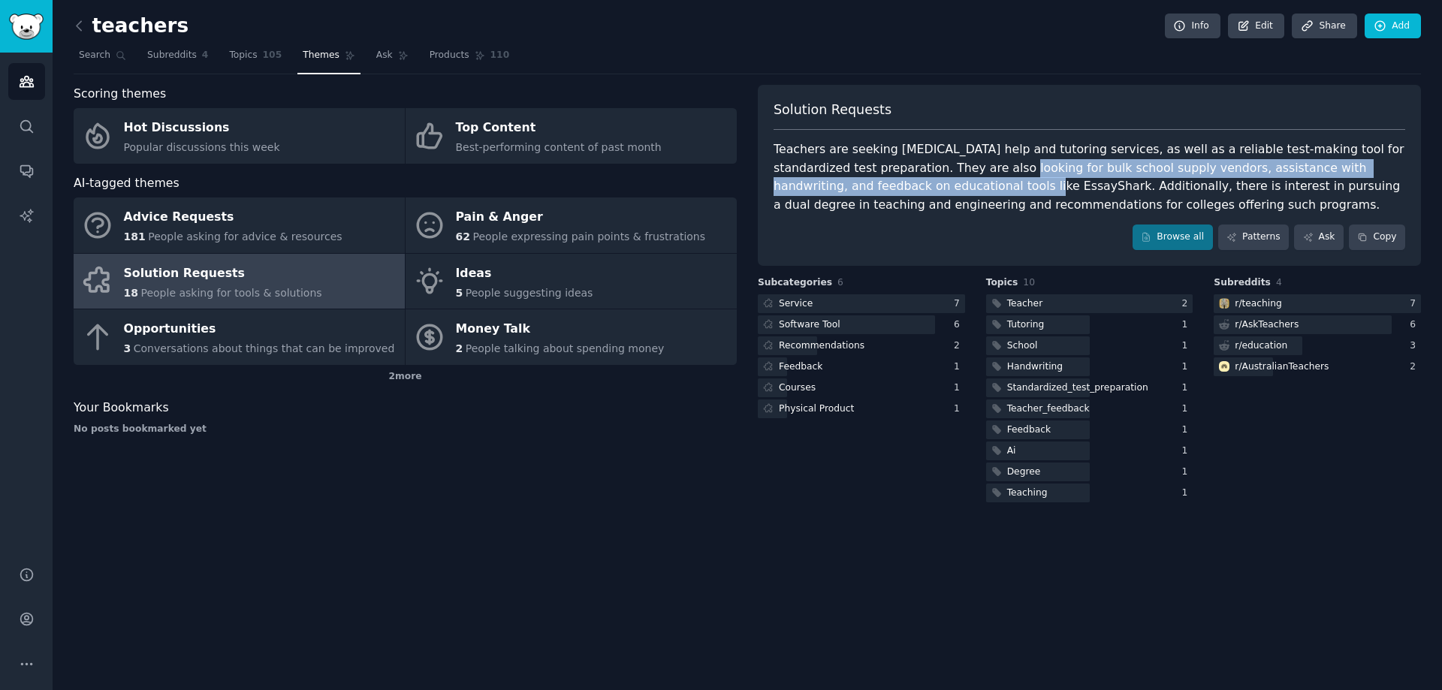
drag, startPoint x: 967, startPoint y: 168, endPoint x: 926, endPoint y: 181, distance: 42.5
click at [926, 181] on div "Teachers are seeking [MEDICAL_DATA] help and tutoring services, as well as a re…" at bounding box center [1090, 177] width 632 height 74
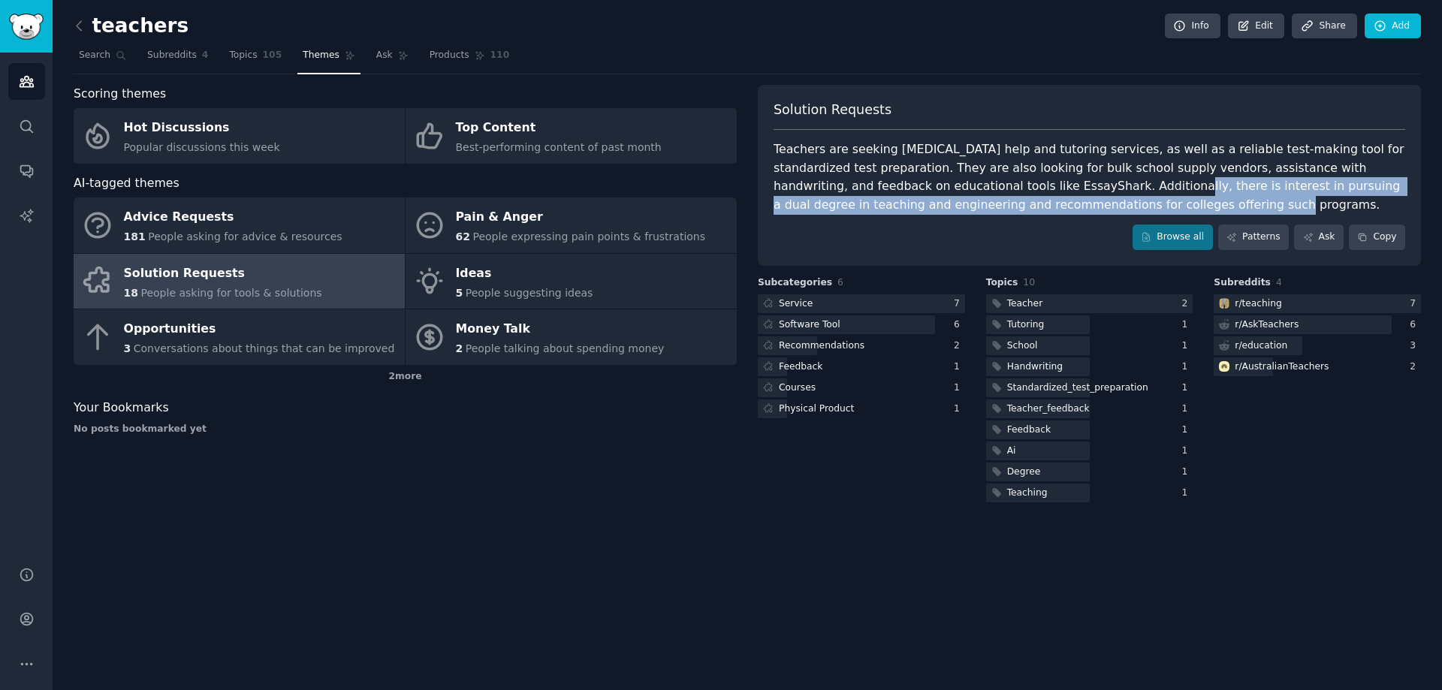
drag, startPoint x: 1046, startPoint y: 192, endPoint x: 1084, endPoint y: 213, distance: 43.7
click at [1084, 213] on div "Teachers are seeking [MEDICAL_DATA] help and tutoring services, as well as a re…" at bounding box center [1090, 177] width 632 height 74
click at [1093, 205] on div "Teachers are seeking [MEDICAL_DATA] help and tutoring services, as well as a re…" at bounding box center [1090, 177] width 632 height 74
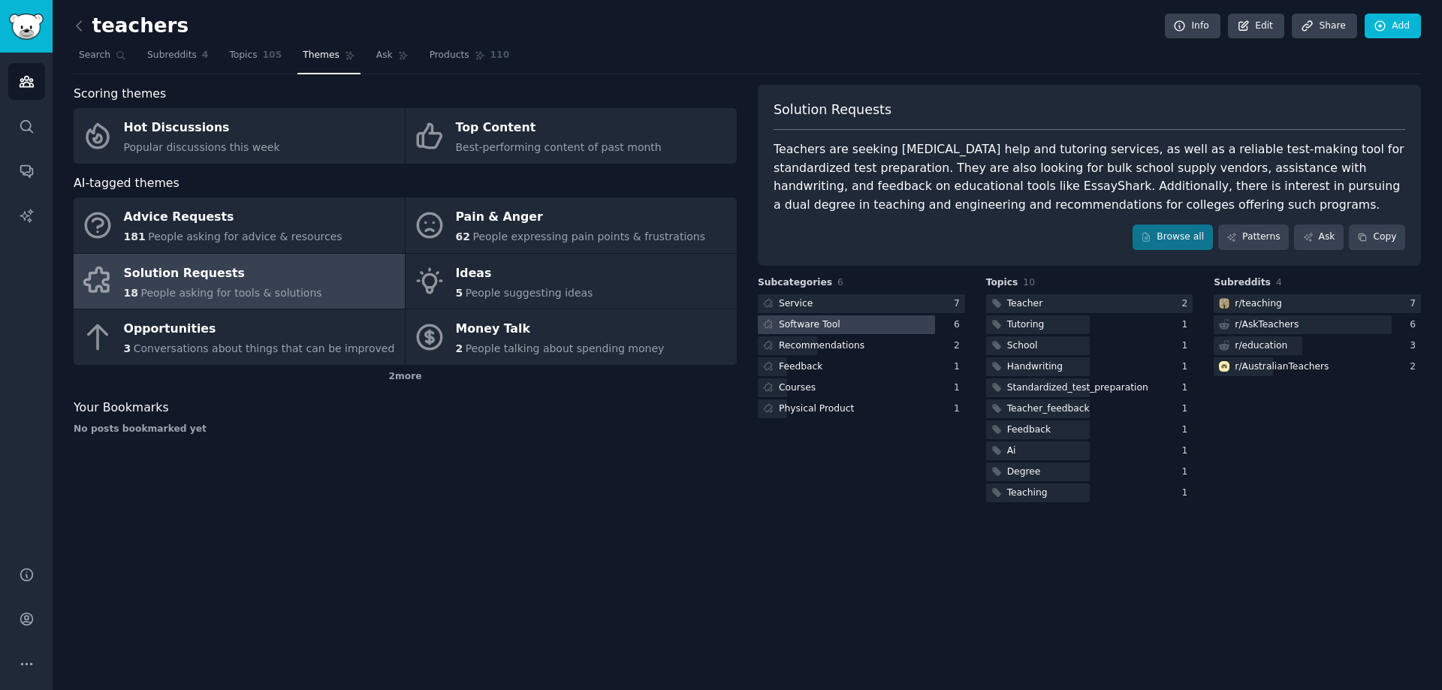
click at [897, 330] on div at bounding box center [846, 325] width 177 height 19
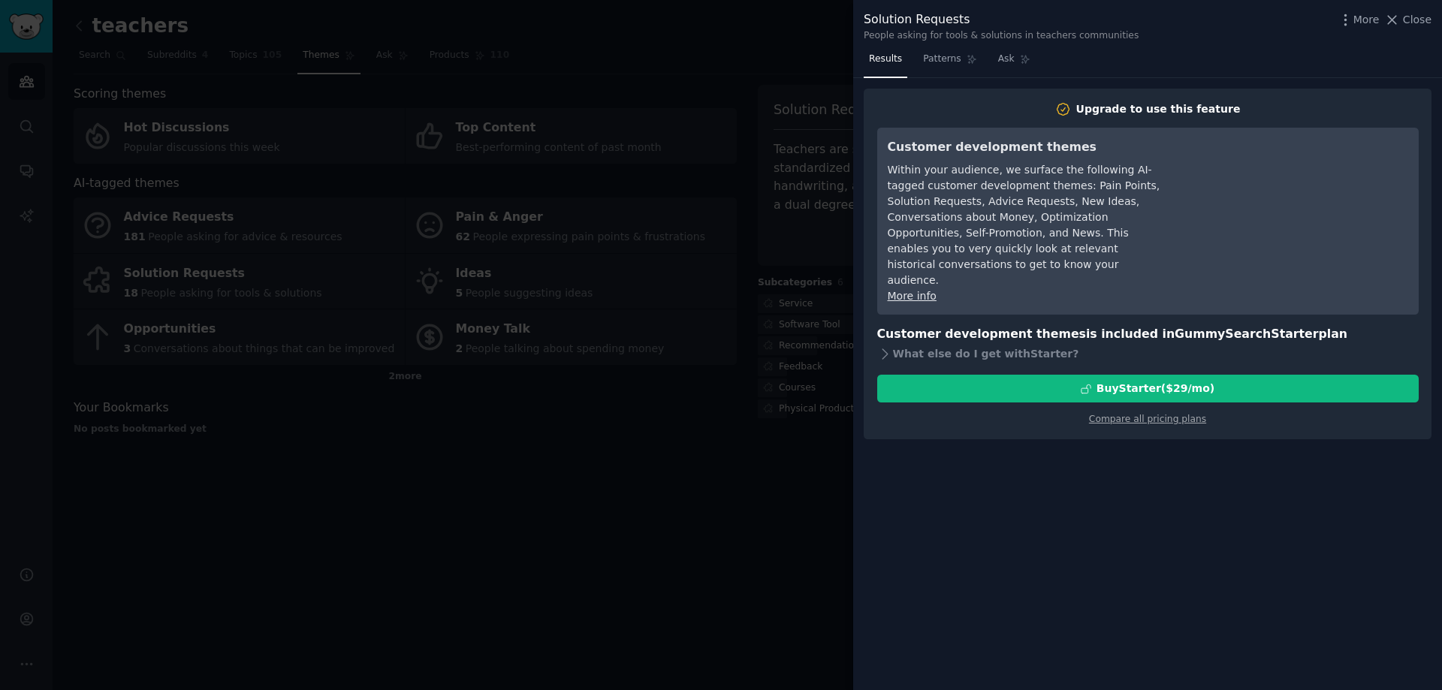
click at [753, 338] on div at bounding box center [721, 345] width 1442 height 690
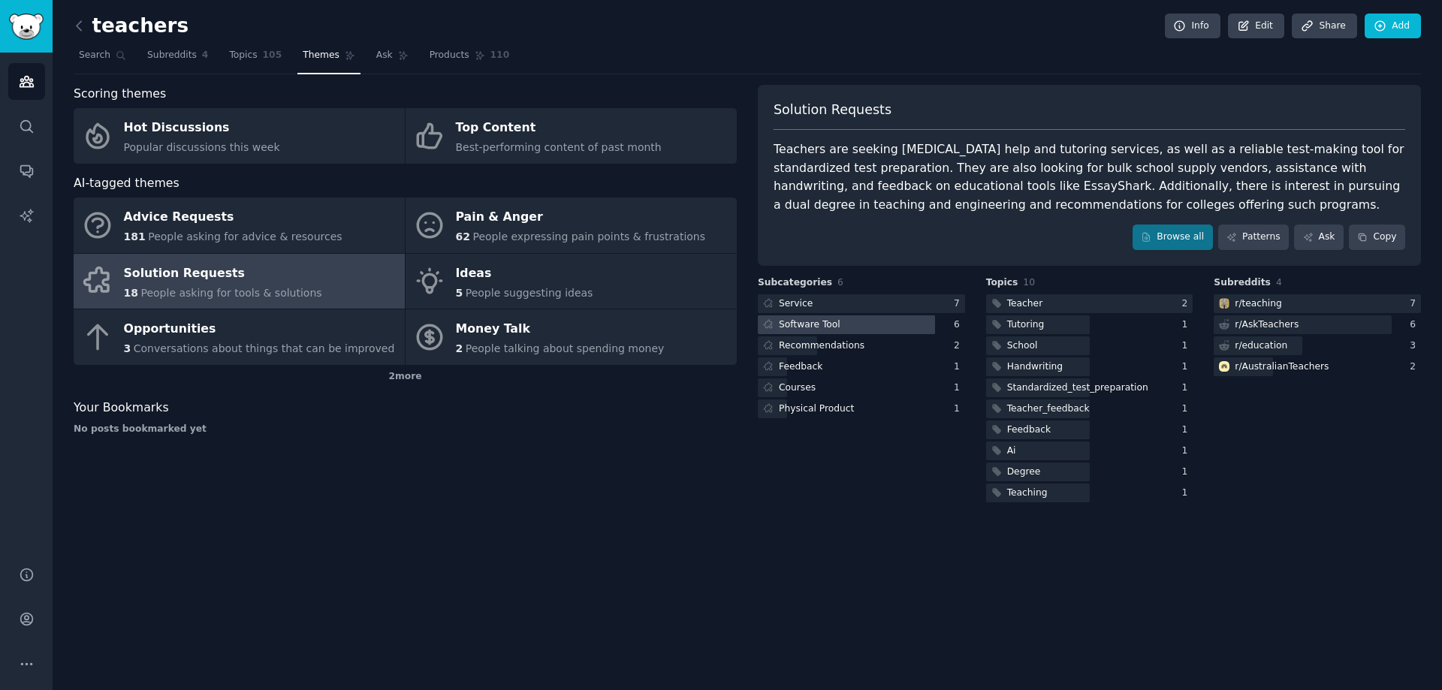
click at [765, 328] on icon at bounding box center [768, 324] width 11 height 11
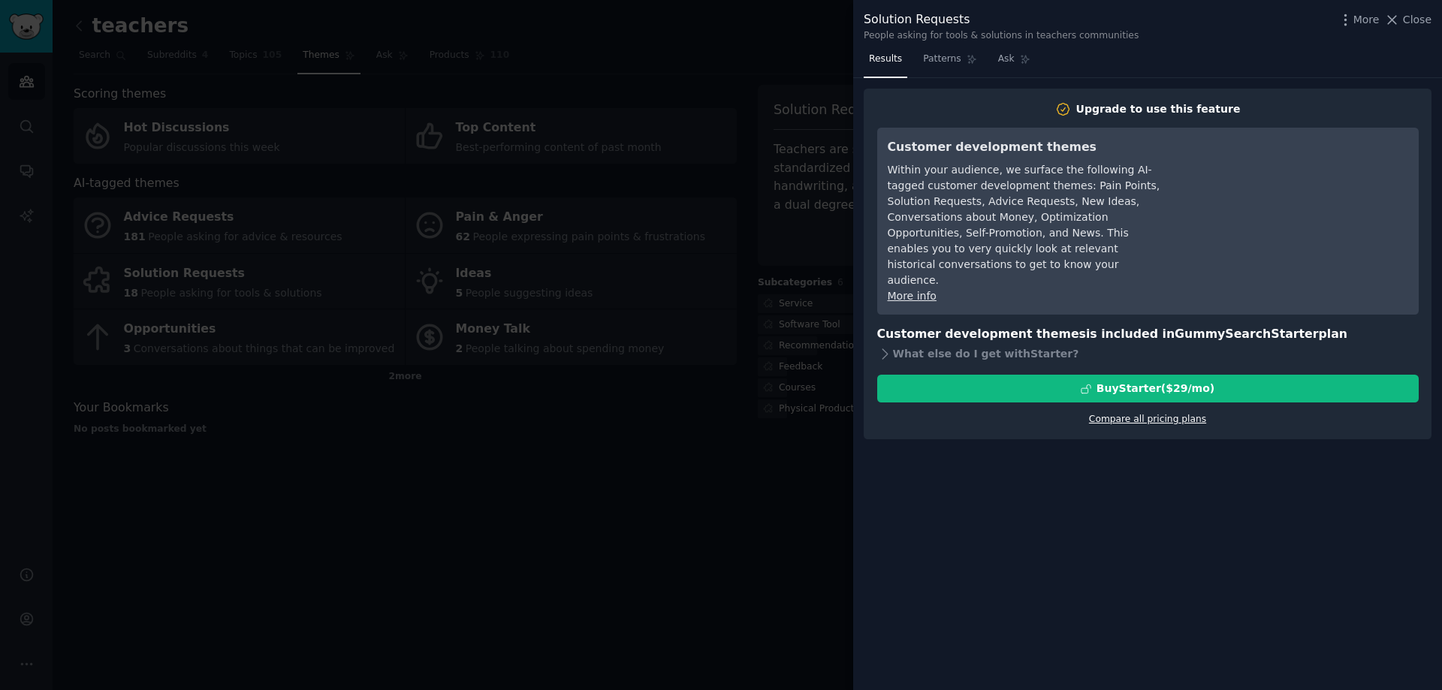
click at [1128, 414] on link "Compare all pricing plans" at bounding box center [1147, 419] width 117 height 11
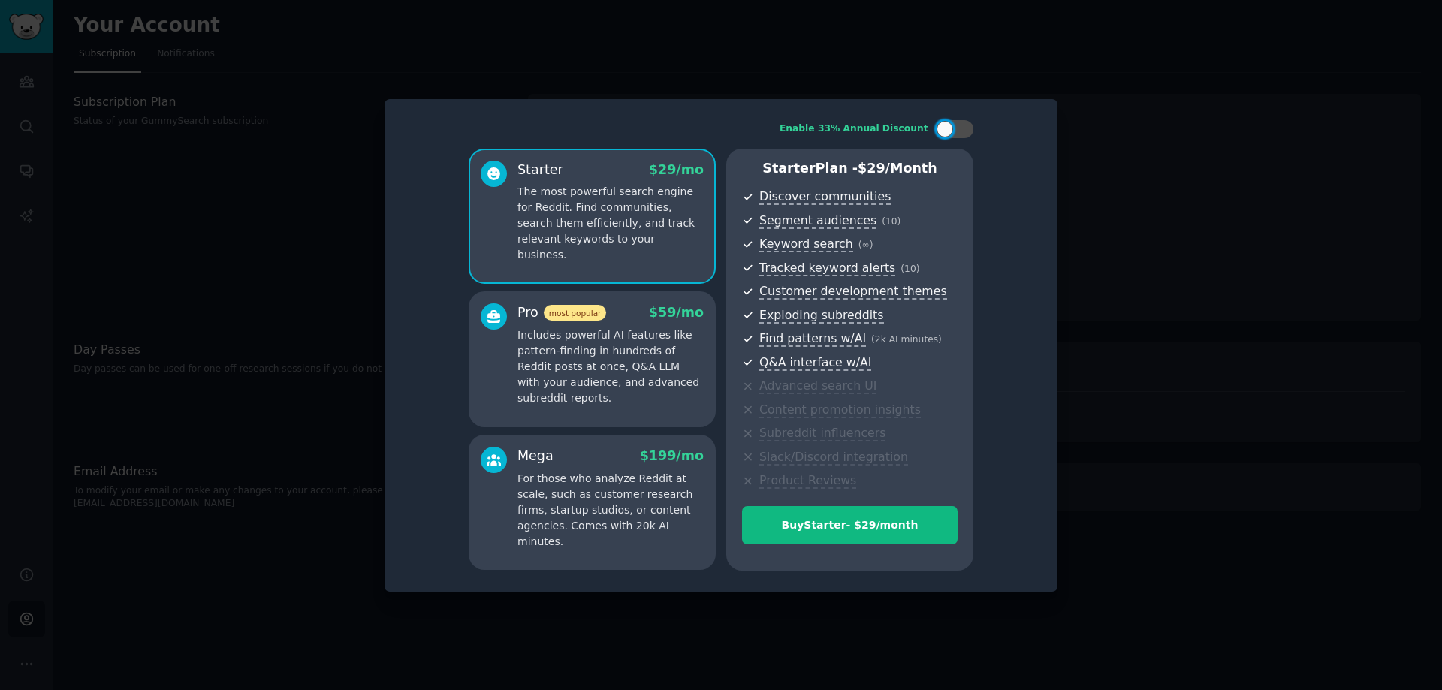
click at [607, 363] on p "Includes powerful AI features like pattern-finding in hundreds of Reddit posts …" at bounding box center [611, 367] width 186 height 79
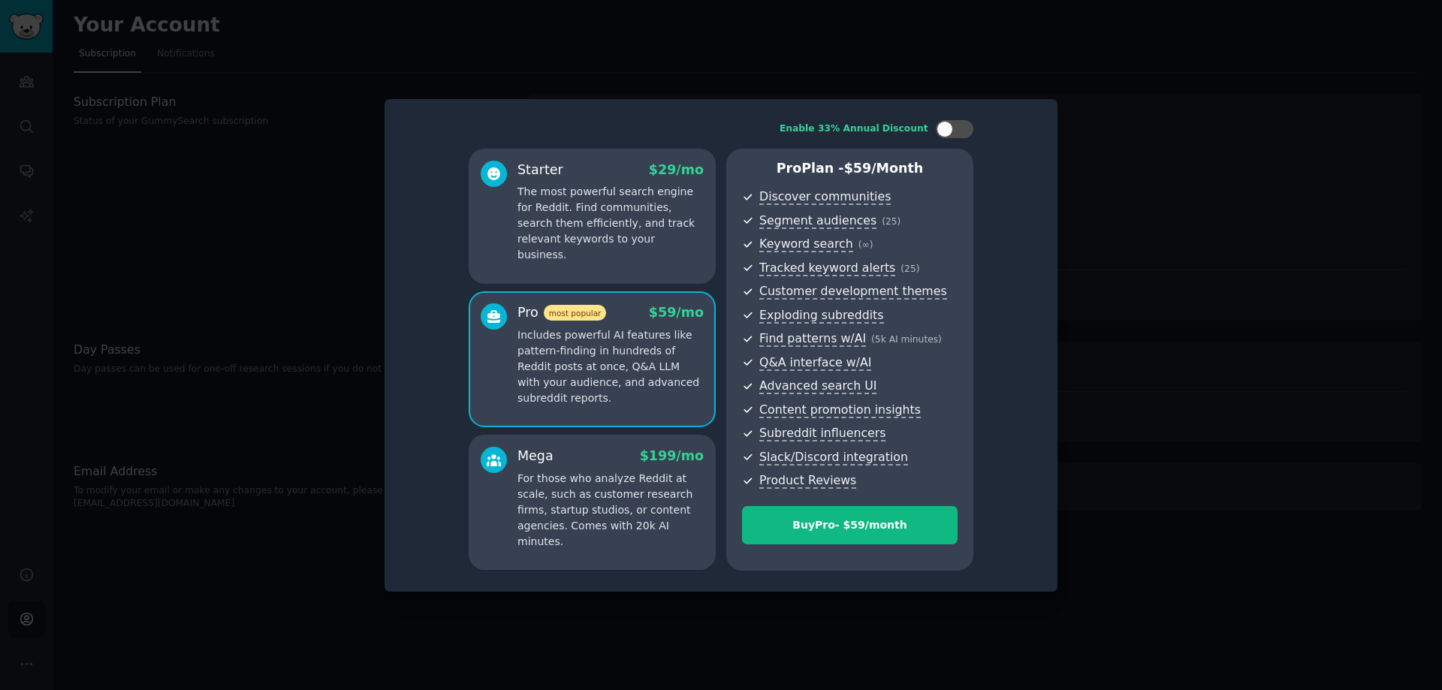
click at [609, 207] on p "The most powerful search engine for Reddit. Find communities, search them effic…" at bounding box center [611, 223] width 186 height 79
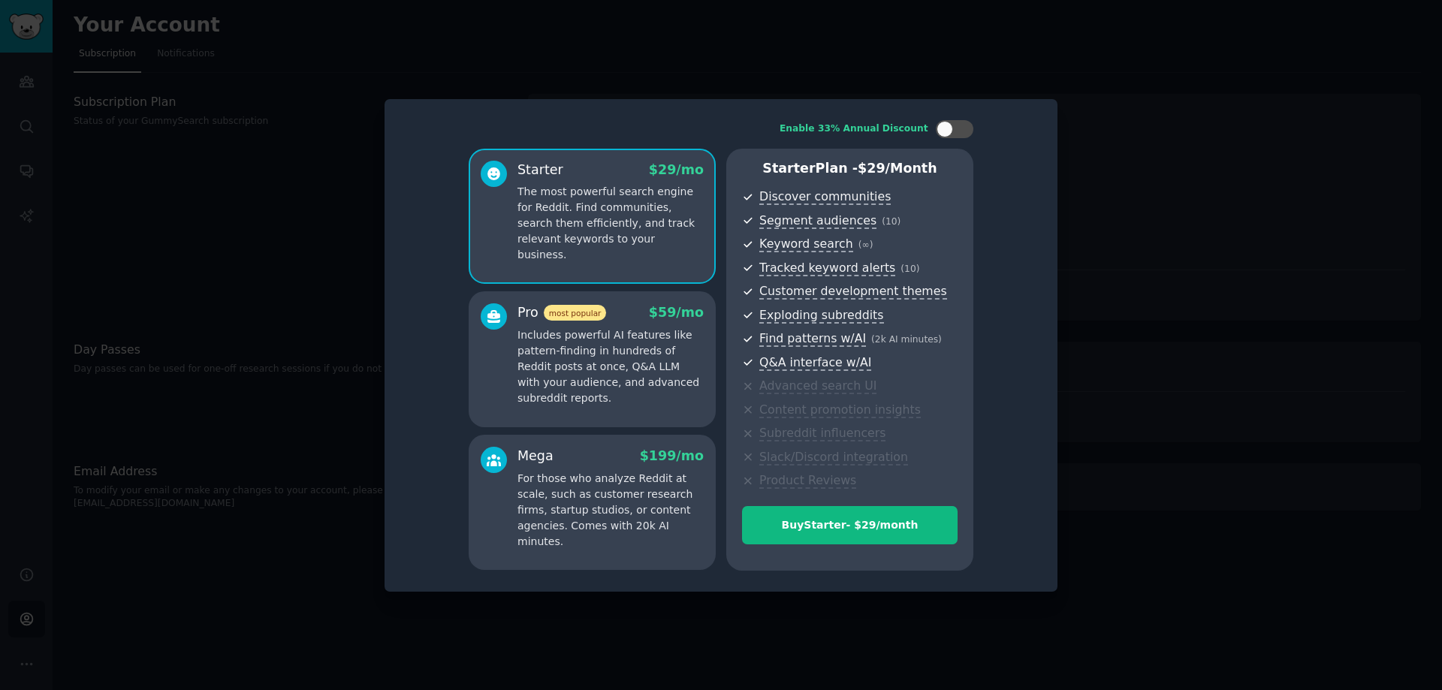
click at [593, 350] on p "Includes powerful AI features like pattern-finding in hundreds of Reddit posts …" at bounding box center [611, 367] width 186 height 79
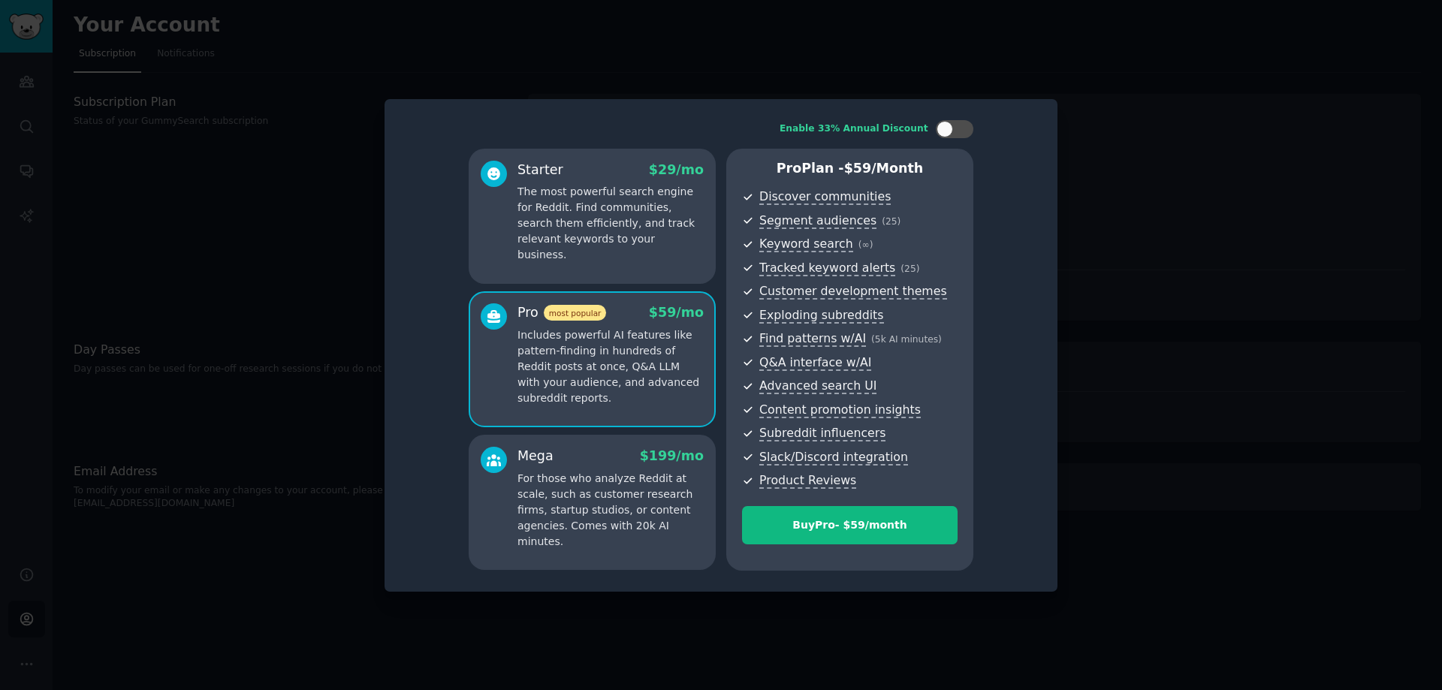
click at [614, 261] on div "Starter $ 29 /mo The most powerful search engine for Reddit. Find communities, …" at bounding box center [592, 216] width 247 height 135
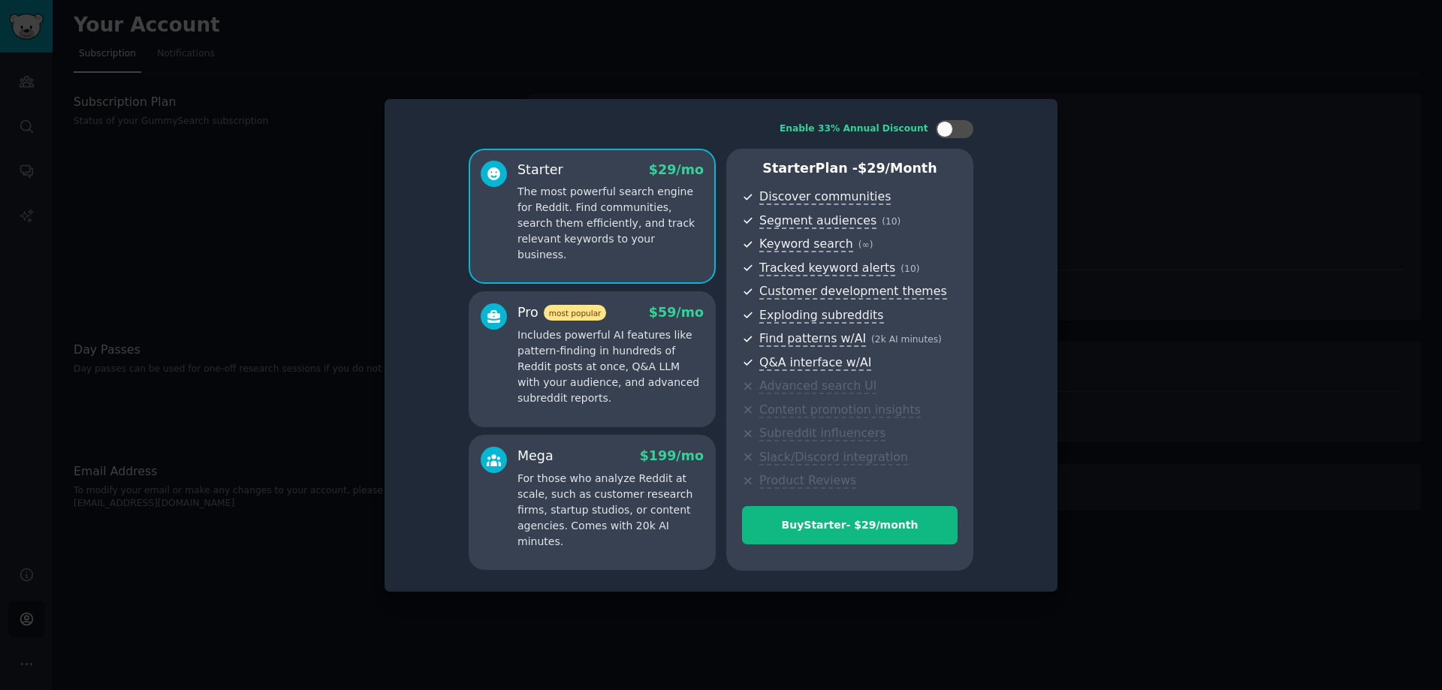
click at [597, 352] on p "Includes powerful AI features like pattern-finding in hundreds of Reddit posts …" at bounding box center [611, 367] width 186 height 79
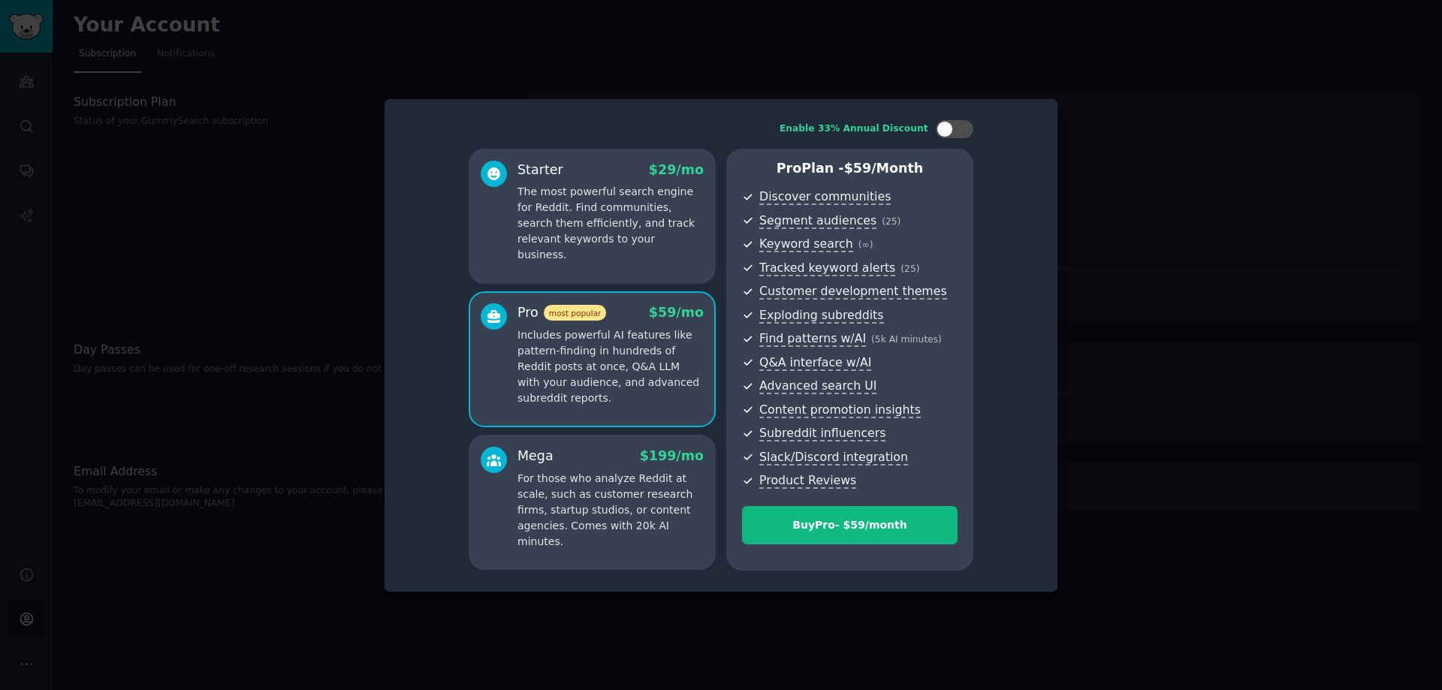
click at [619, 264] on div "Starter $ 29 /mo The most powerful search engine for Reddit. Find communities, …" at bounding box center [592, 216] width 247 height 135
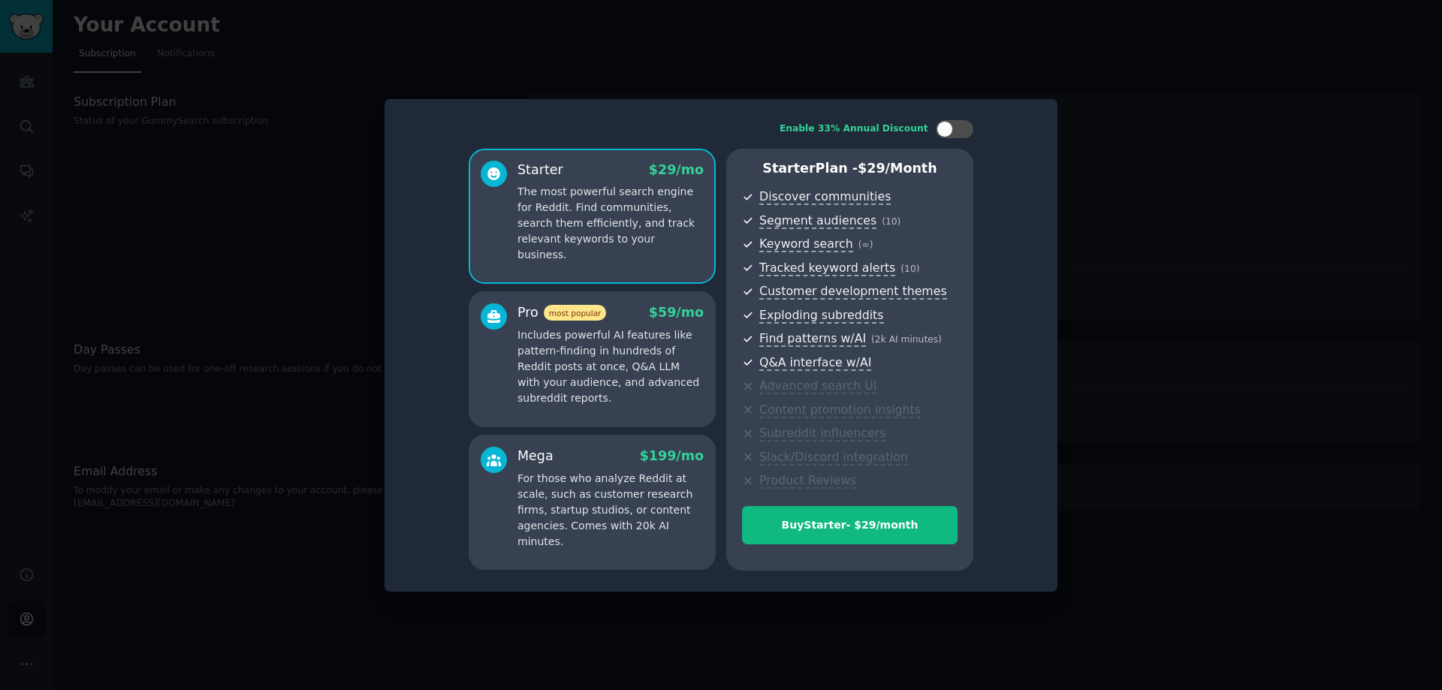
click at [615, 346] on p "Includes powerful AI features like pattern-finding in hundreds of Reddit posts …" at bounding box center [611, 367] width 186 height 79
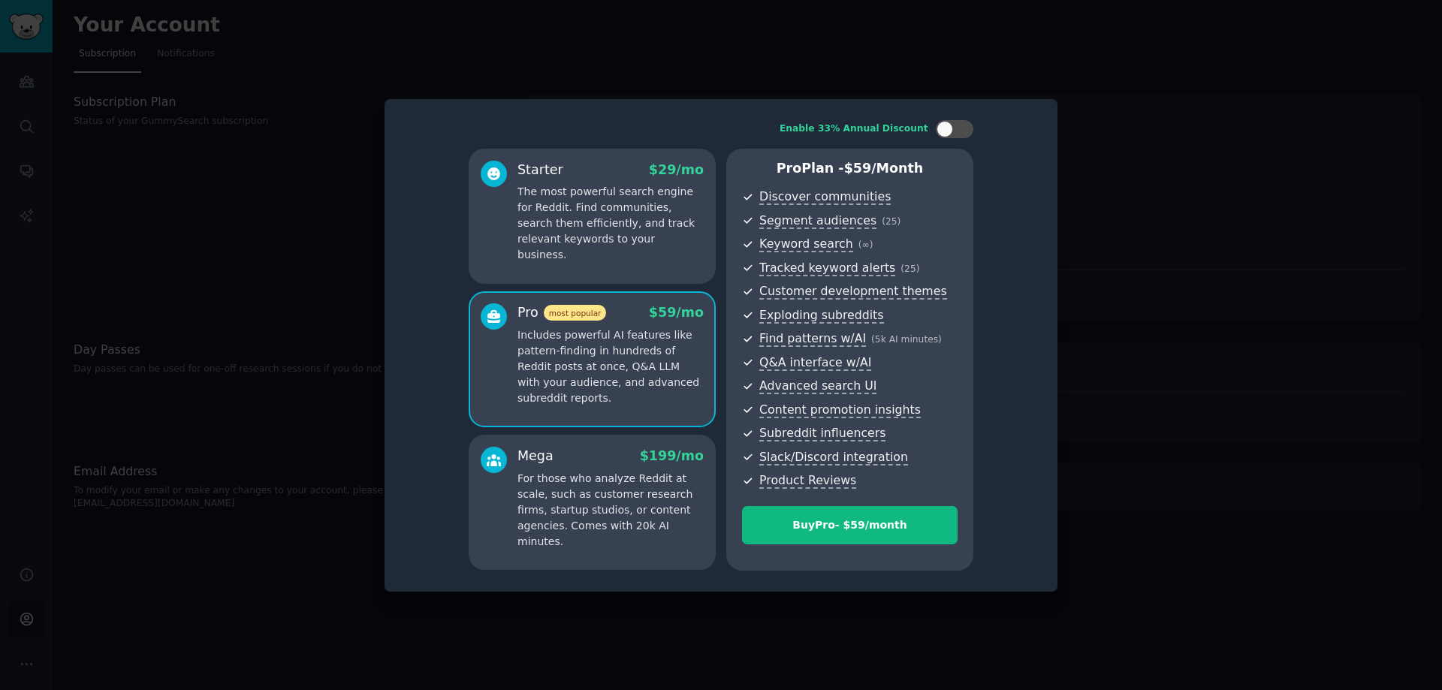
click at [633, 253] on div "Starter $ 29 /mo The most powerful search engine for Reddit. Find communities, …" at bounding box center [592, 216] width 247 height 135
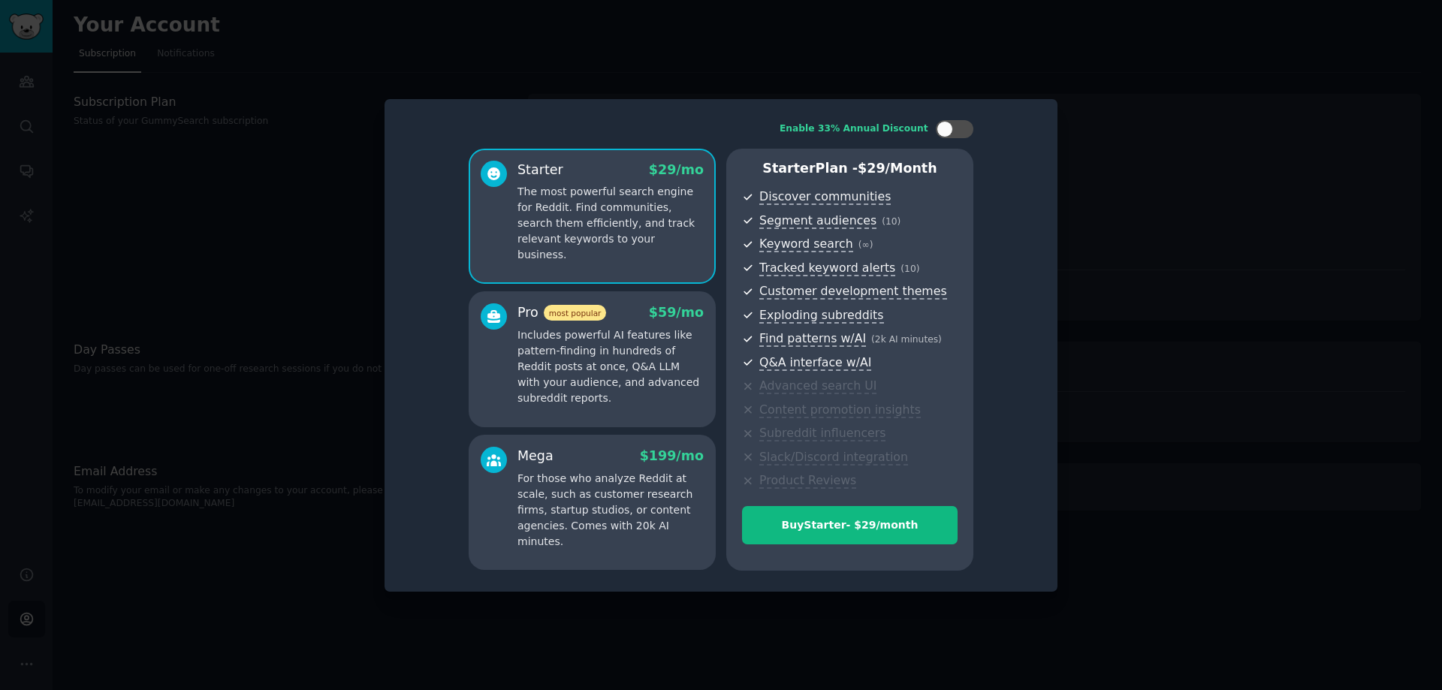
click at [627, 346] on p "Includes powerful AI features like pattern-finding in hundreds of Reddit posts …" at bounding box center [611, 367] width 186 height 79
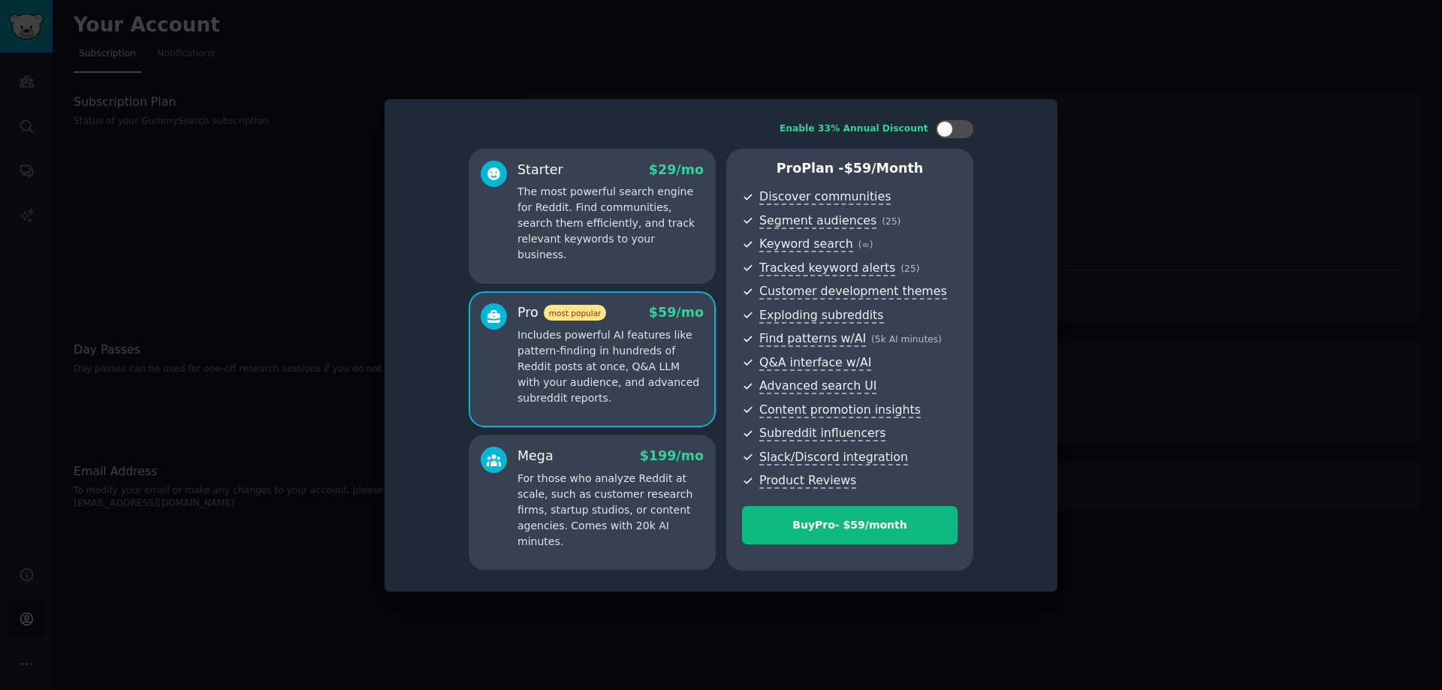
click at [653, 250] on div "Starter $ 29 /mo The most powerful search engine for Reddit. Find communities, …" at bounding box center [592, 216] width 247 height 135
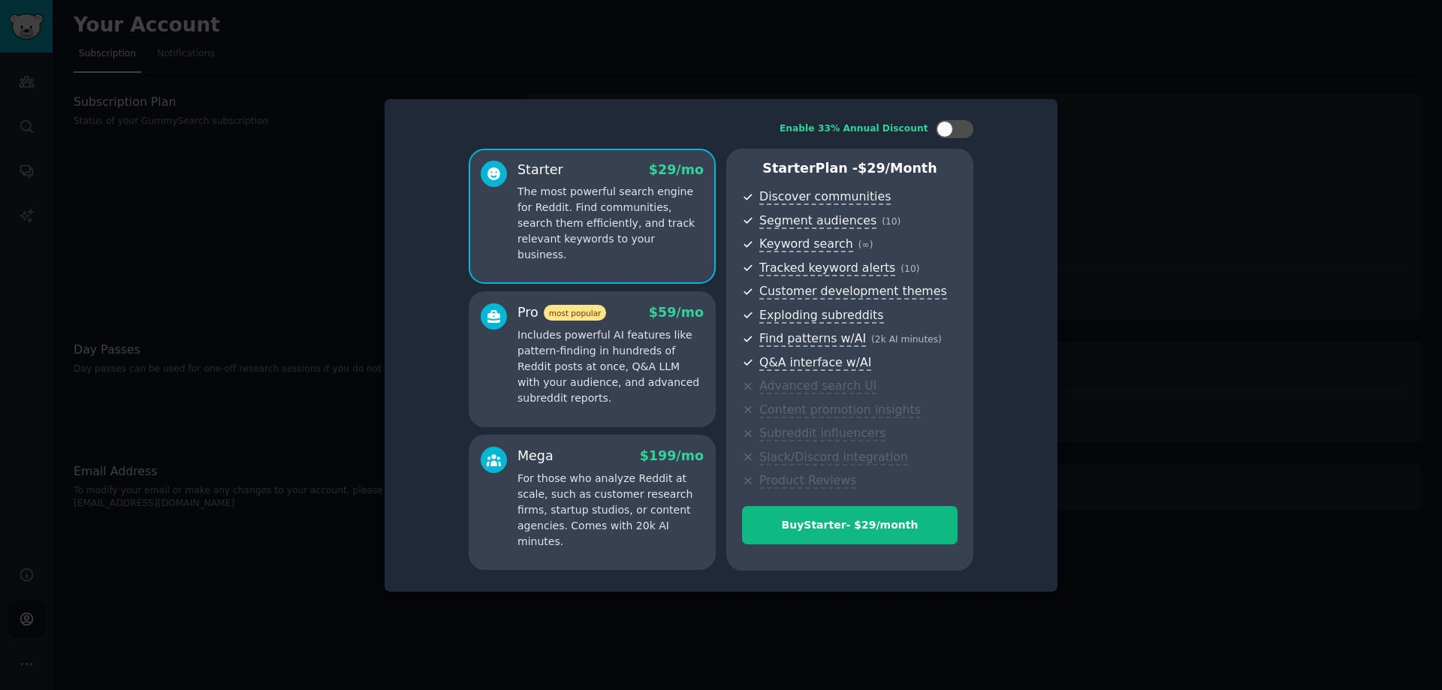
click at [642, 341] on p "Includes powerful AI features like pattern-finding in hundreds of Reddit posts …" at bounding box center [611, 367] width 186 height 79
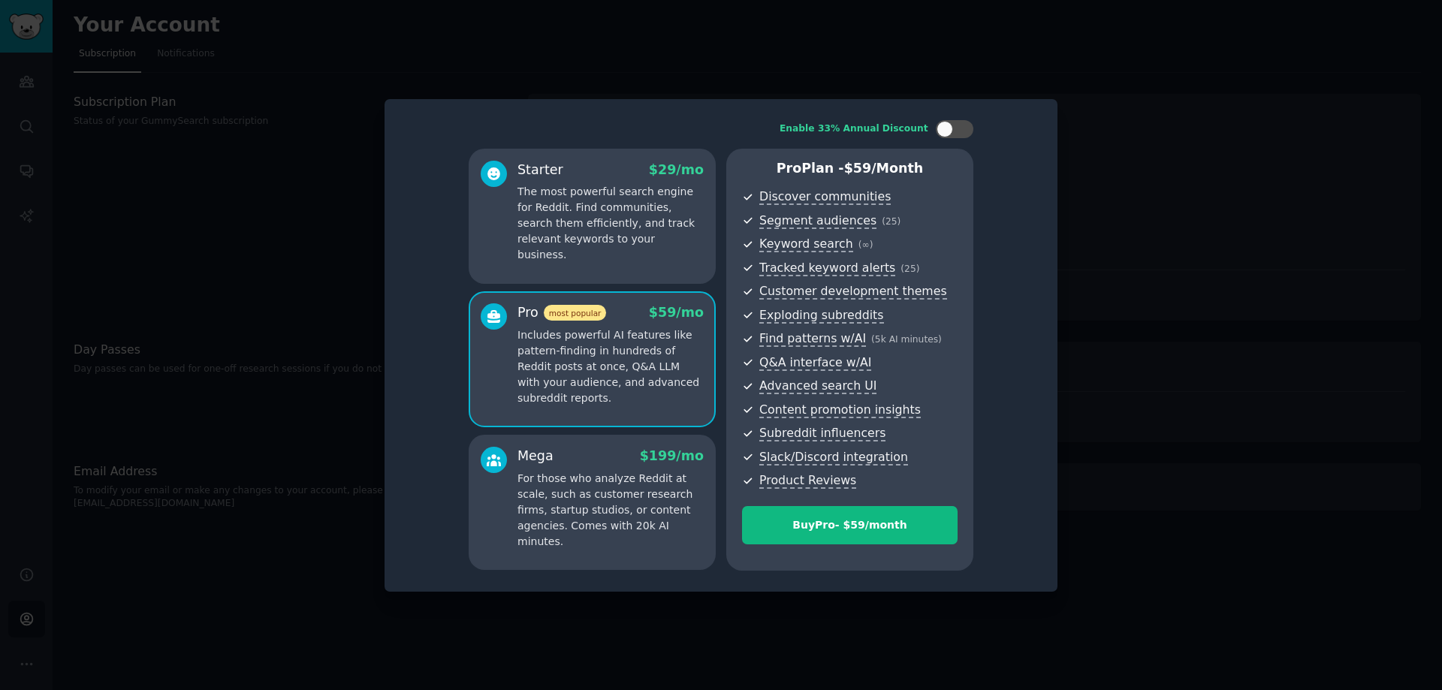
click at [654, 264] on div "Starter $ 29 /mo The most powerful search engine for Reddit. Find communities, …" at bounding box center [592, 216] width 247 height 135
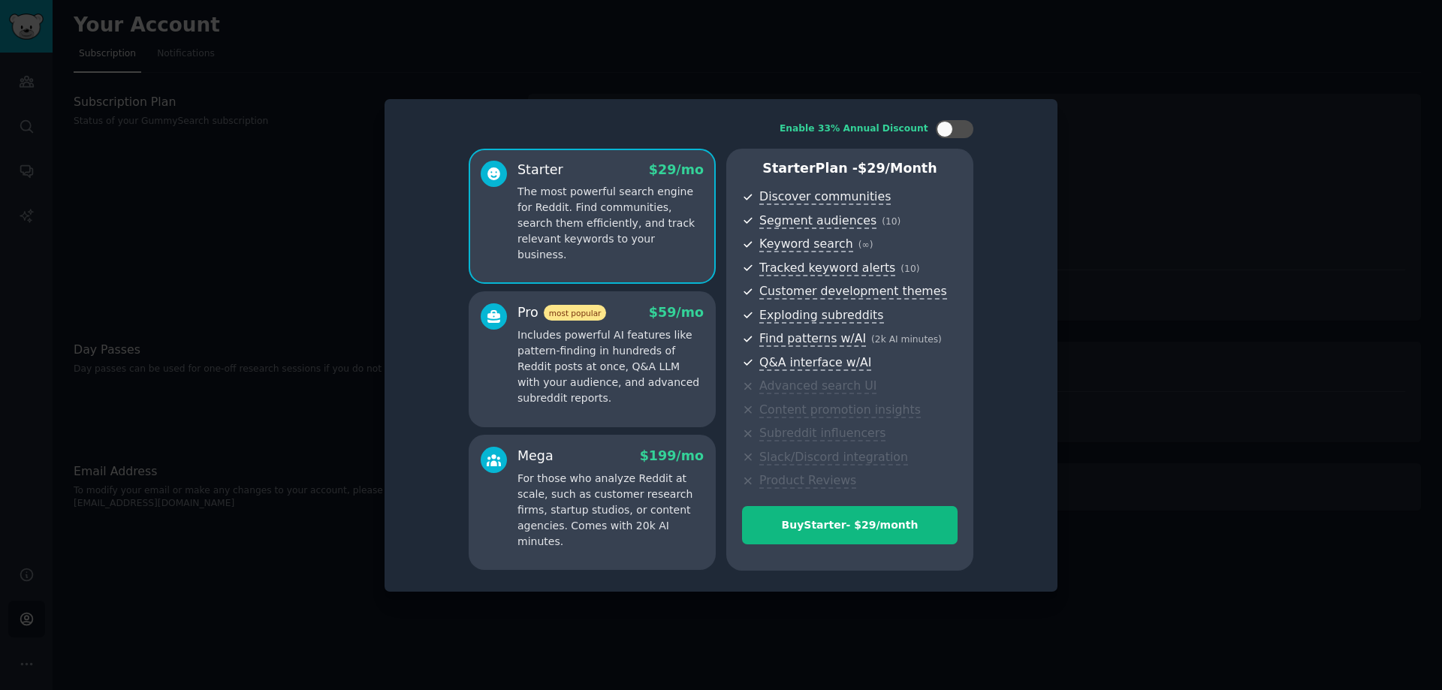
click at [1105, 304] on div at bounding box center [721, 345] width 1442 height 690
click at [1134, 169] on div at bounding box center [721, 345] width 1442 height 690
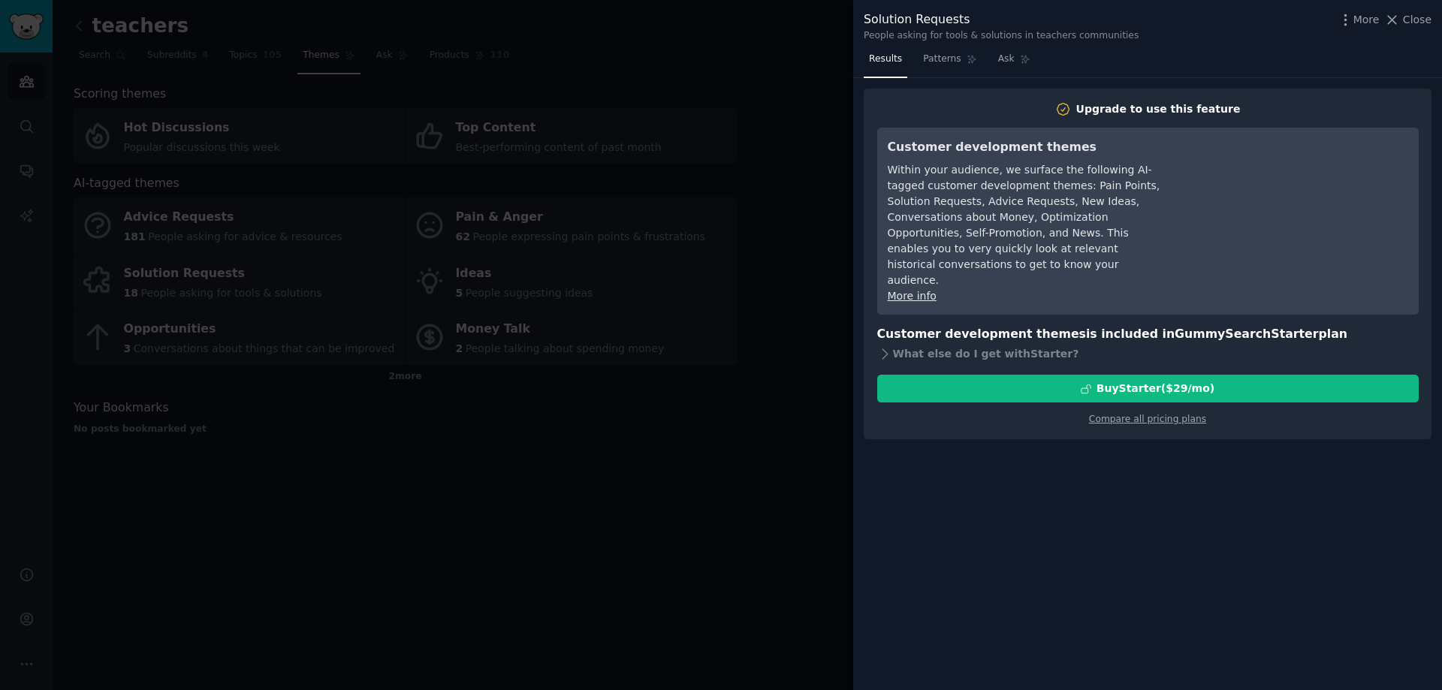
click at [838, 149] on div at bounding box center [721, 345] width 1442 height 690
